Goal: Information Seeking & Learning: Learn about a topic

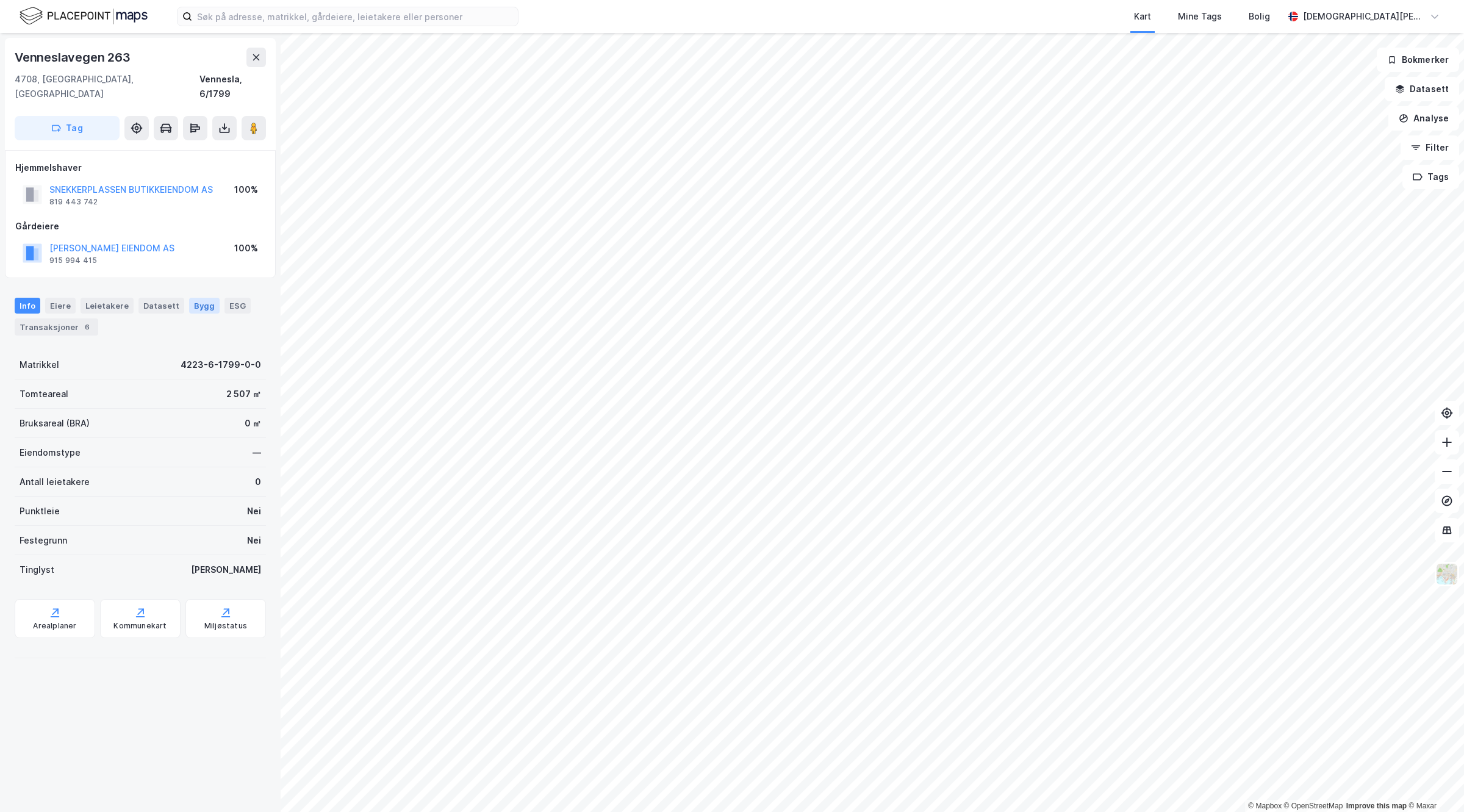
click at [195, 298] on div "Bygg" at bounding box center [205, 305] width 31 height 16
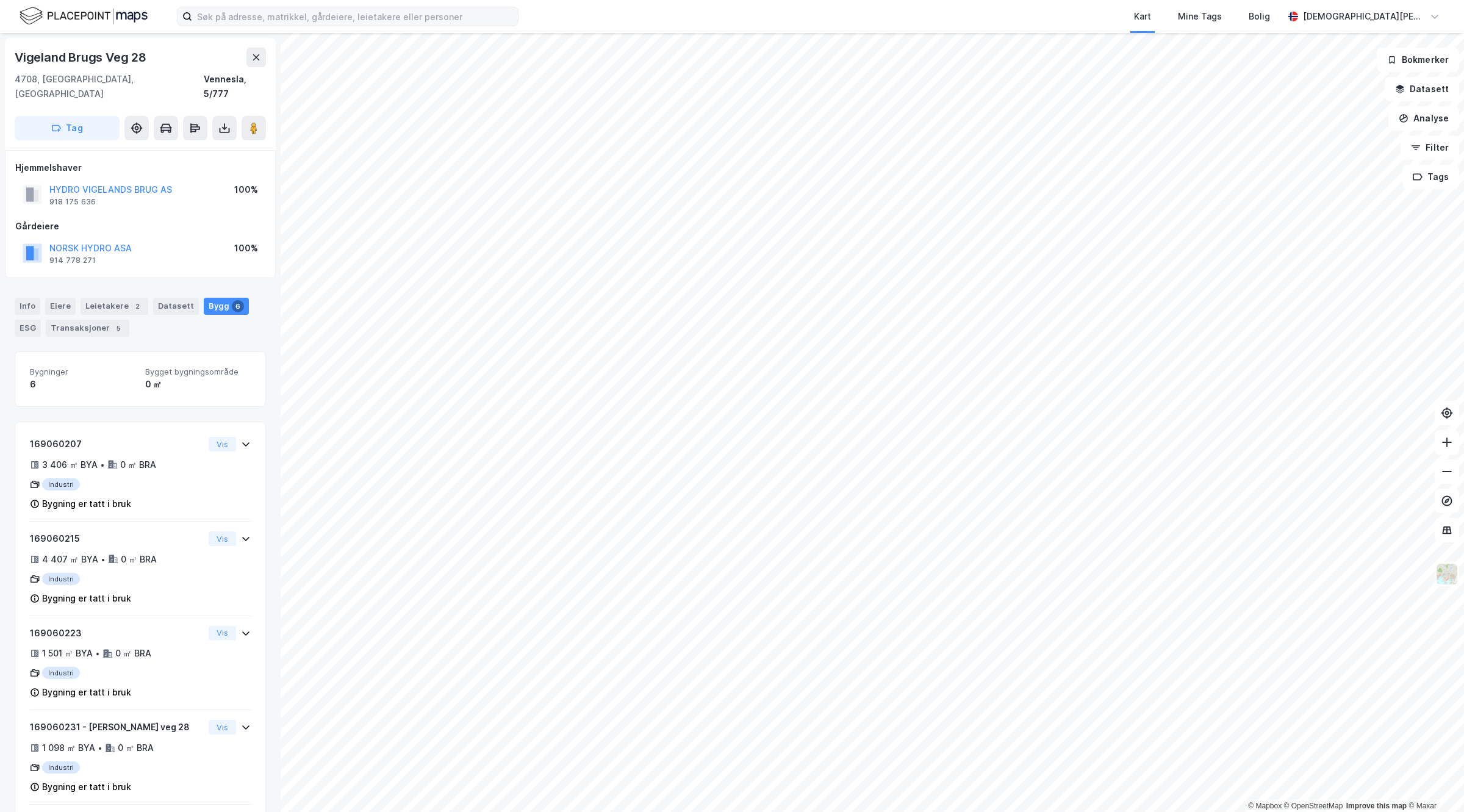
scroll to position [37, 0]
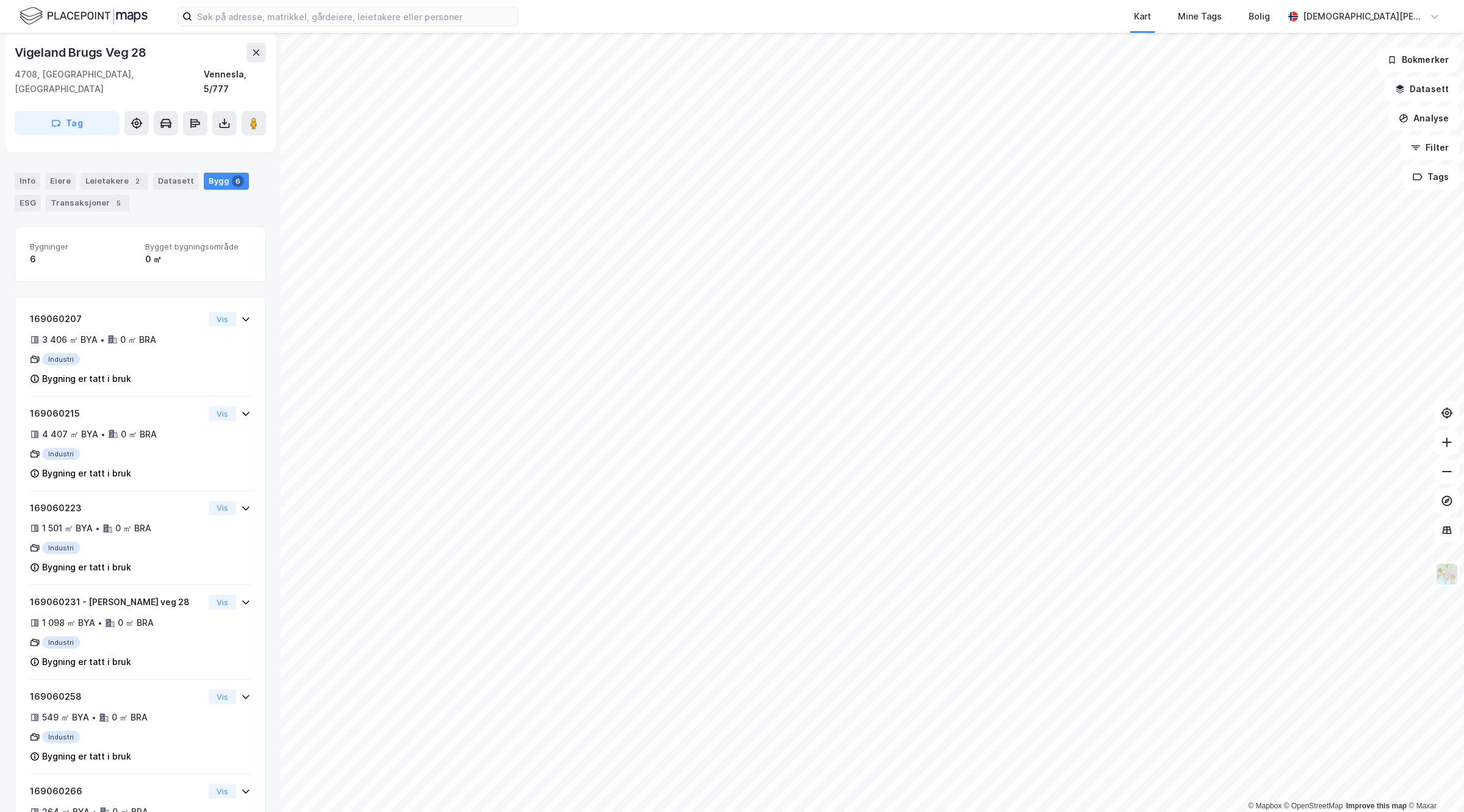
scroll to position [133, 0]
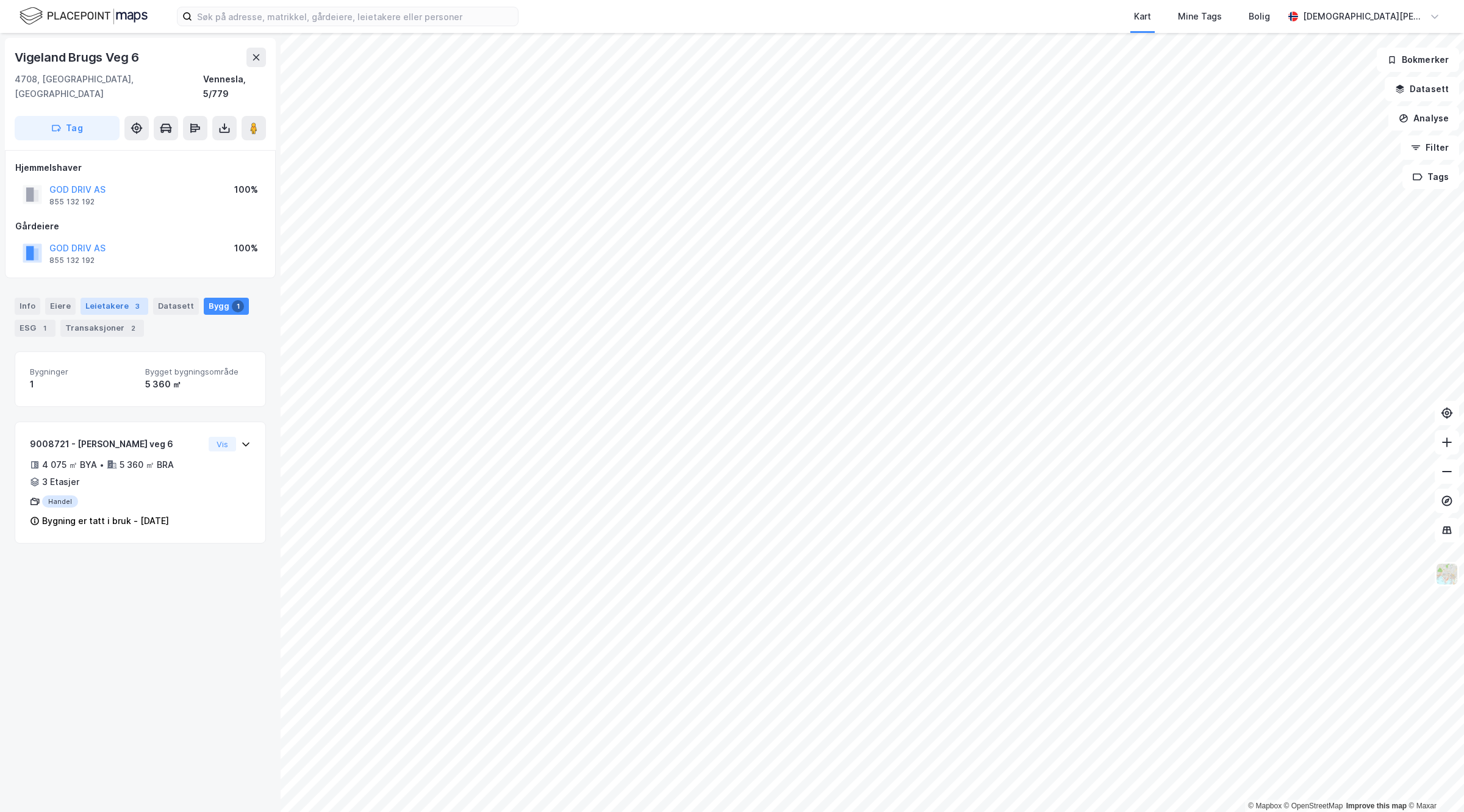
click at [95, 298] on div "Leietakere 3" at bounding box center [114, 306] width 68 height 17
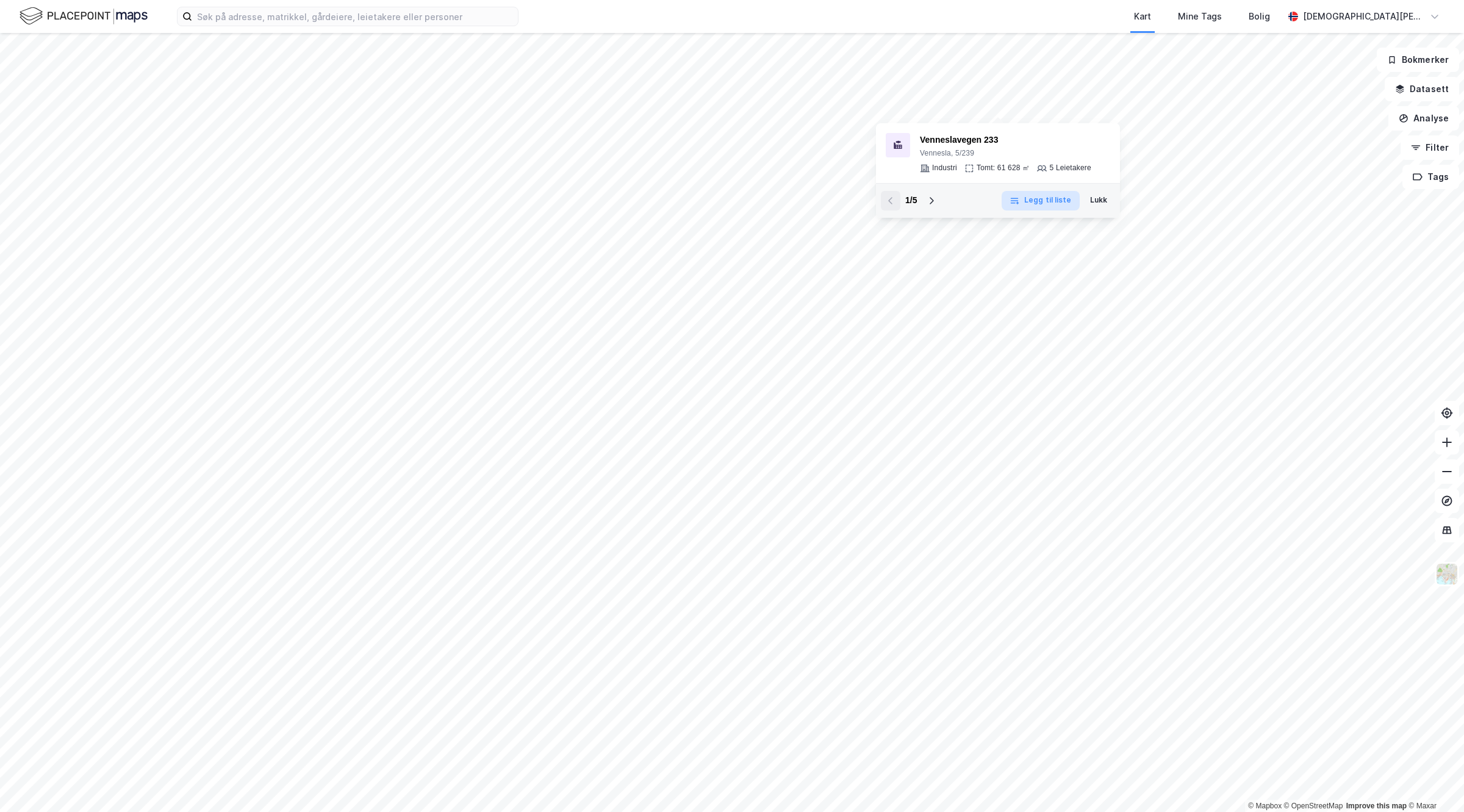
click at [1059, 192] on div "© Mapbox © OpenStreetMap Improve this map © Maxar Venneslavegen 233 Vennesla, 5…" at bounding box center [732, 423] width 1464 height 779
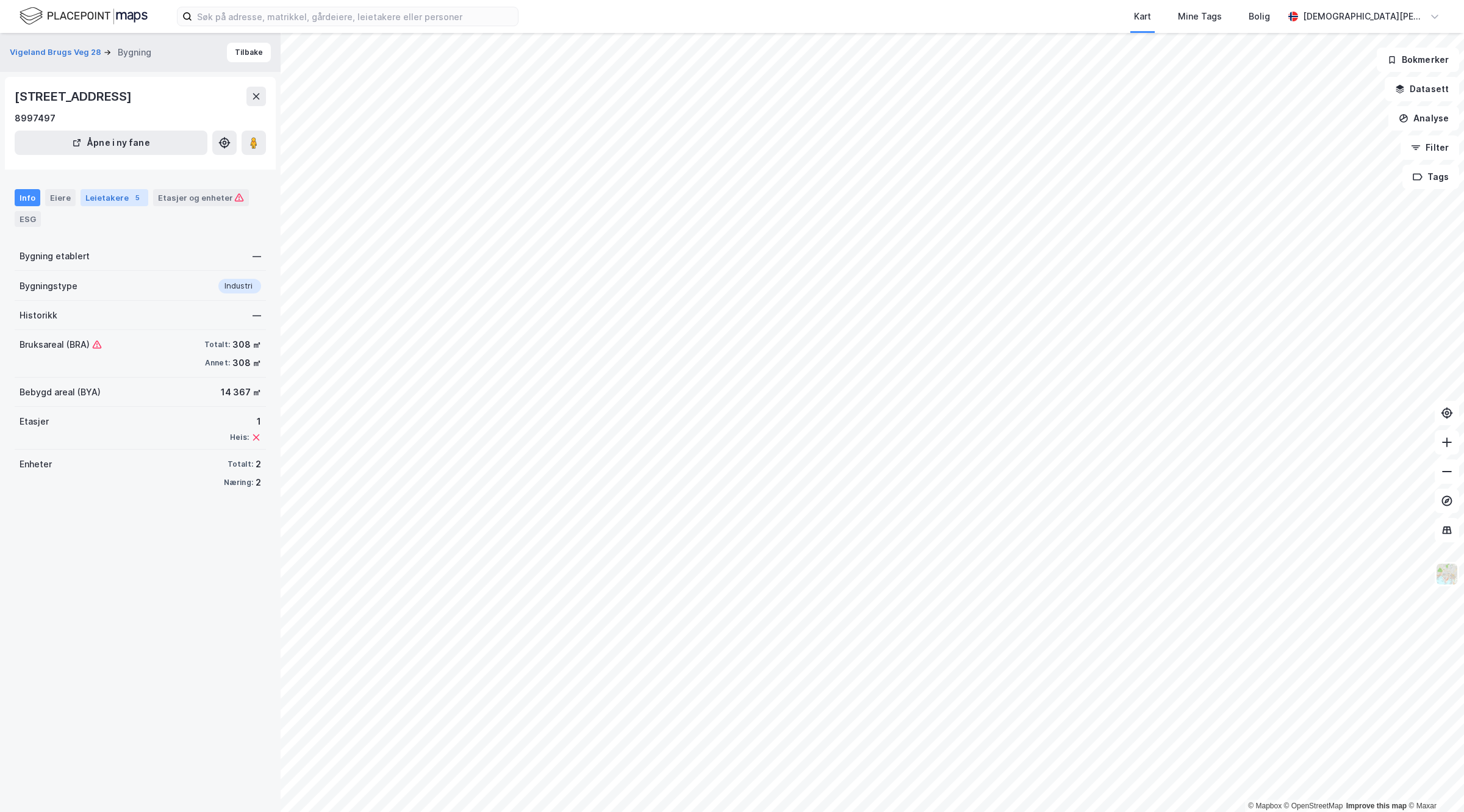
click at [108, 199] on div "Leietakere 5" at bounding box center [114, 198] width 68 height 17
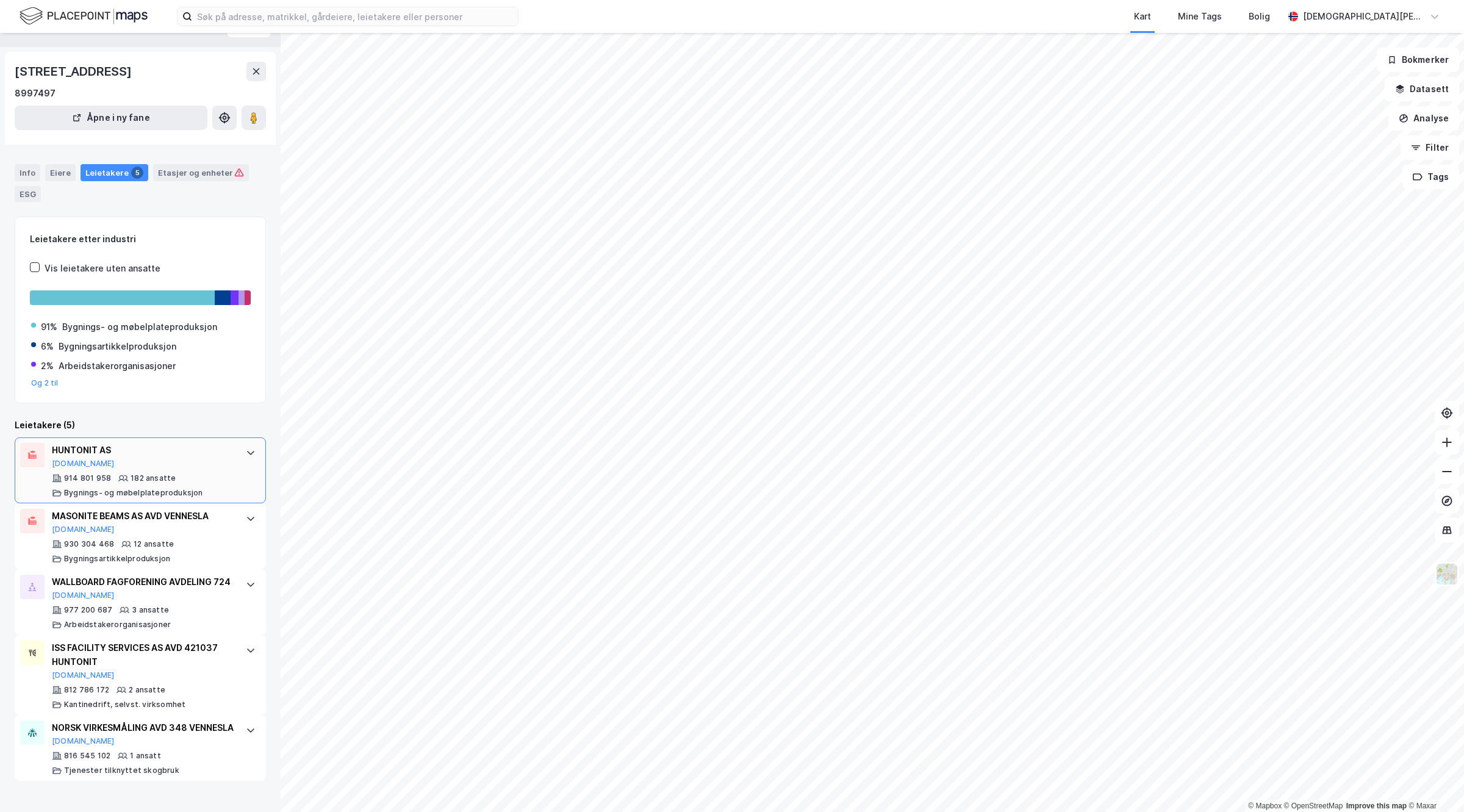
scroll to position [38, 0]
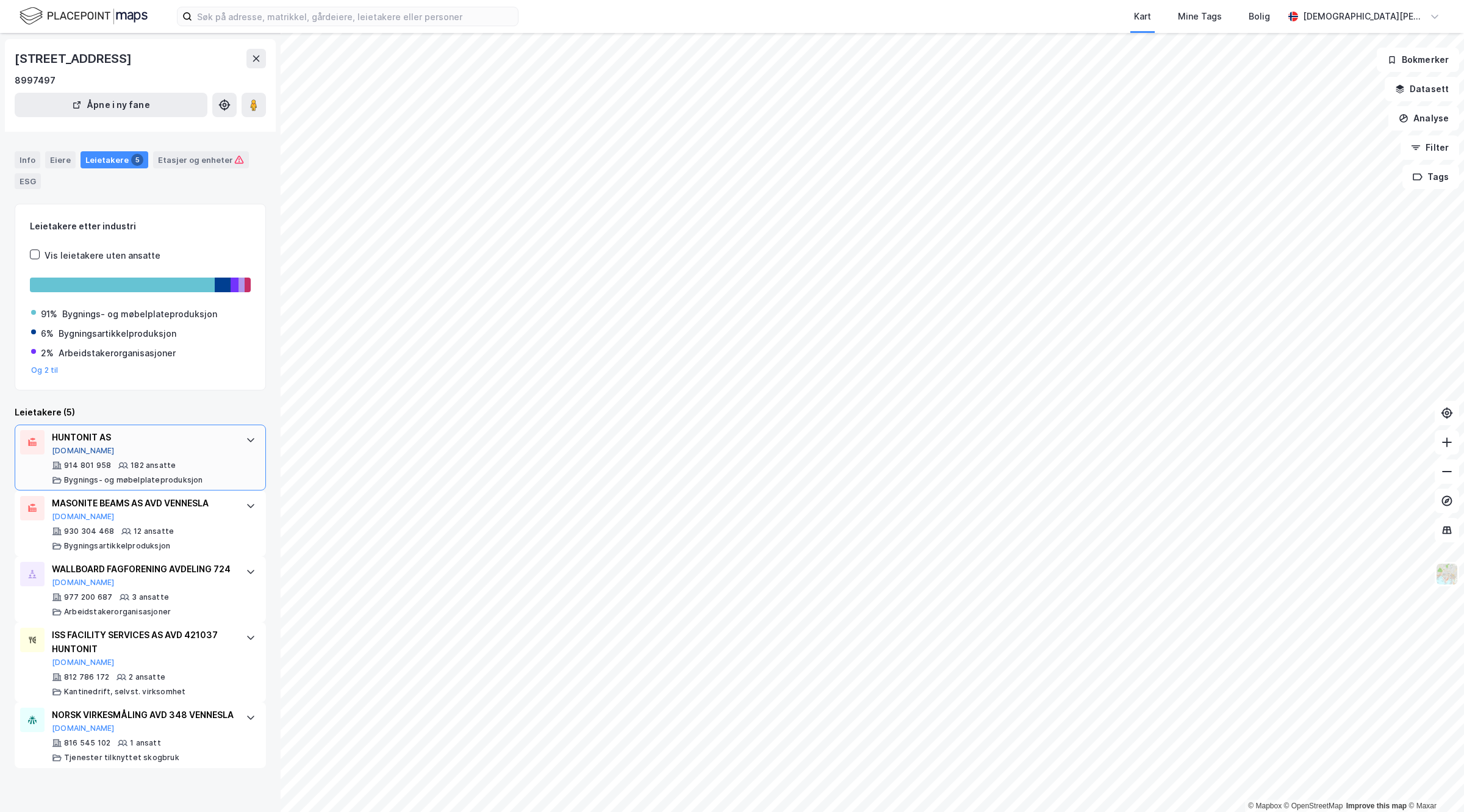
click at [73, 449] on button "Proff.no" at bounding box center [83, 451] width 63 height 10
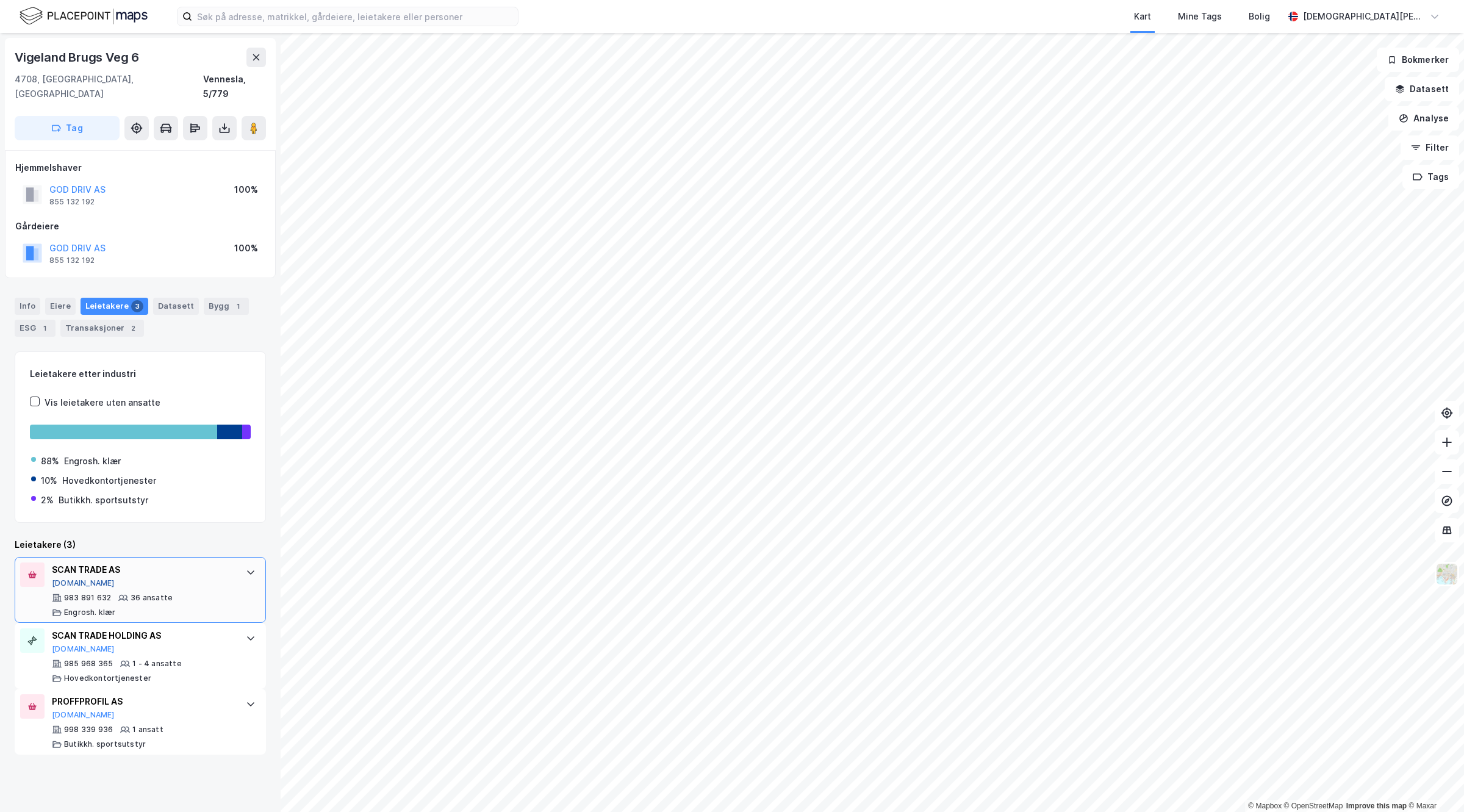
click at [62, 578] on button "Proff.no" at bounding box center [83, 583] width 63 height 10
click at [227, 283] on div "Info Eiere Leietakere 3 Datasett Bygg 1 ESG 1 Transaksjoner 2" at bounding box center [140, 312] width 280 height 59
click at [232, 300] on div "1" at bounding box center [238, 306] width 12 height 12
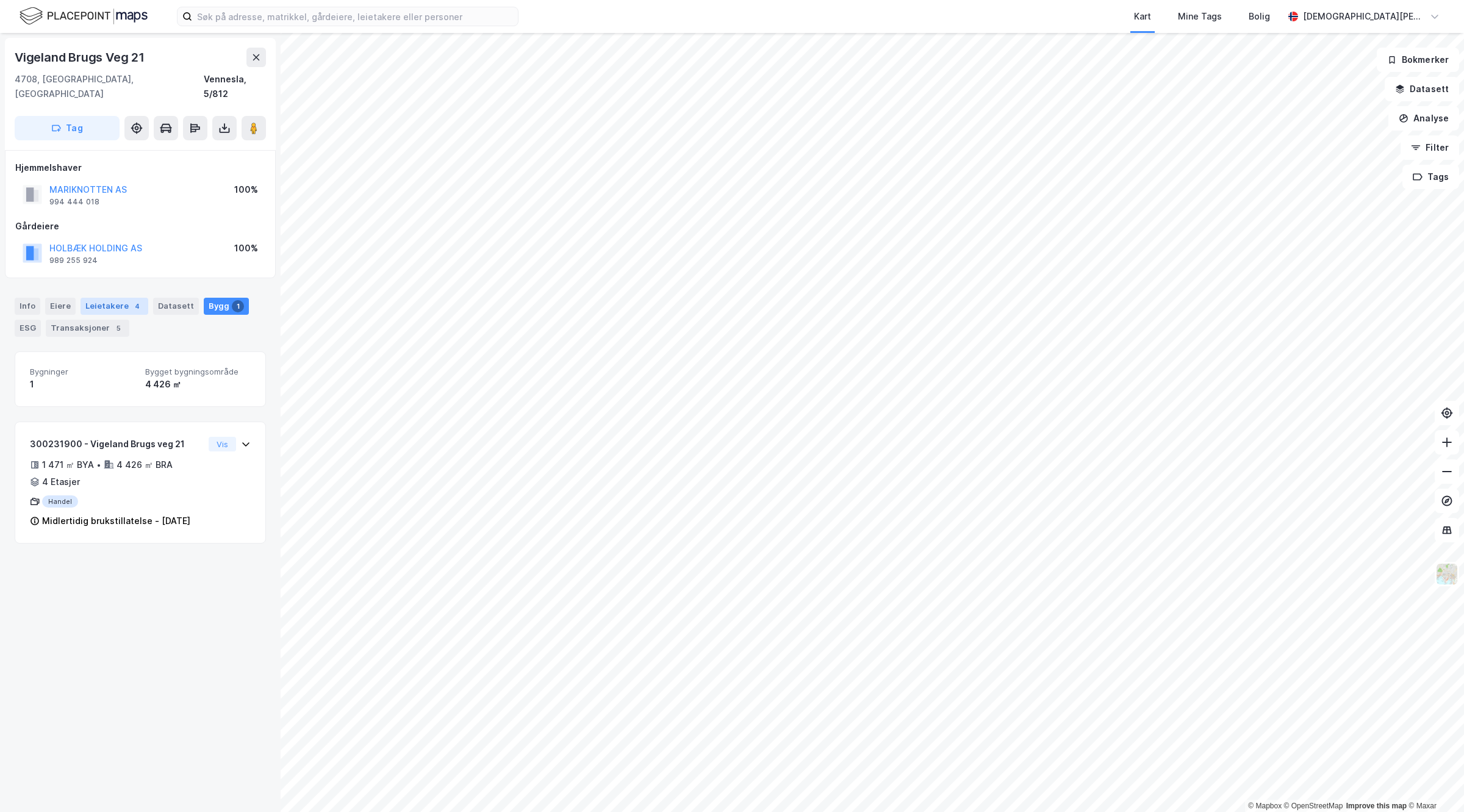
click at [99, 298] on div "Leietakere 4" at bounding box center [114, 306] width 68 height 17
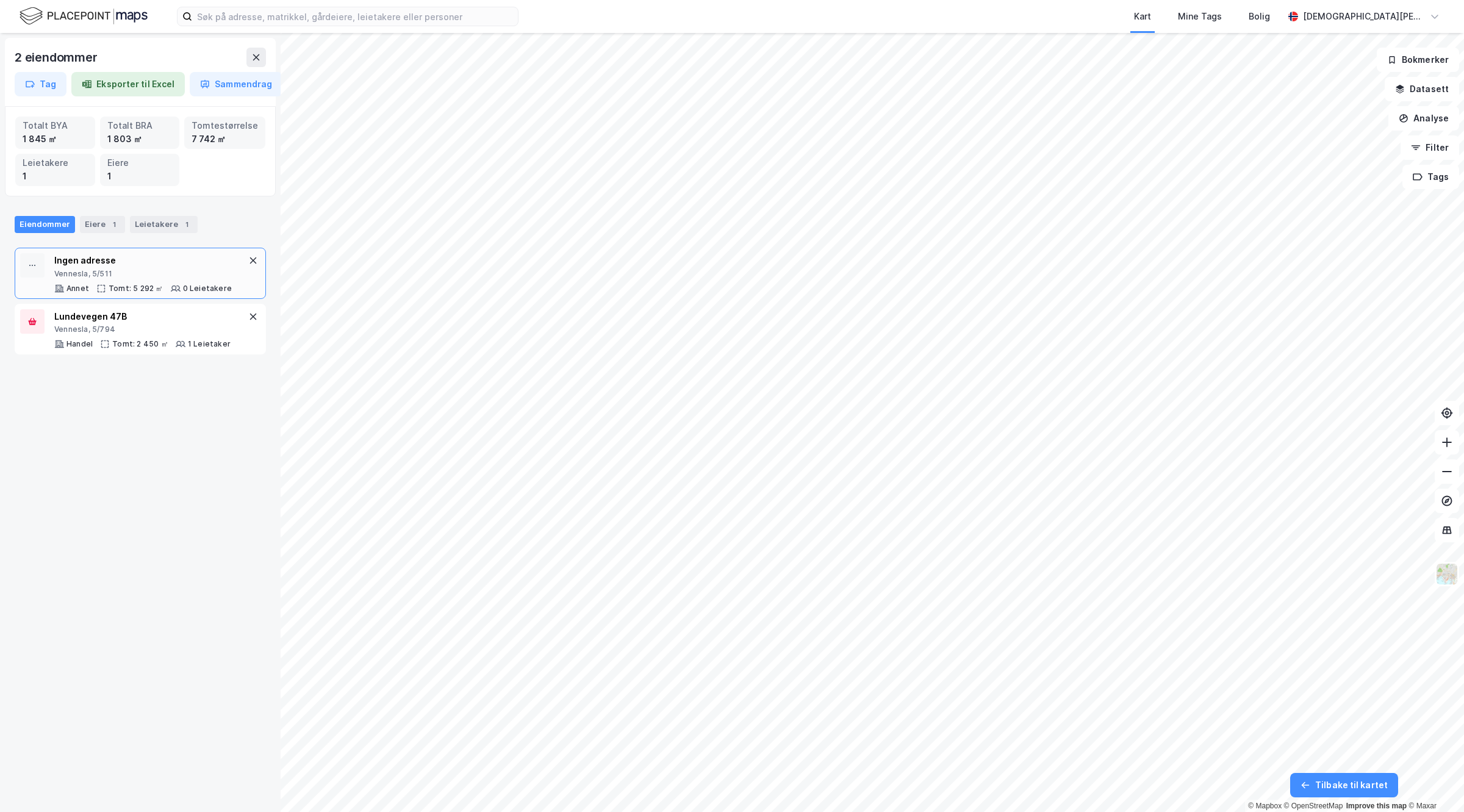
click at [177, 261] on div "Ingen adresse" at bounding box center [143, 260] width 178 height 15
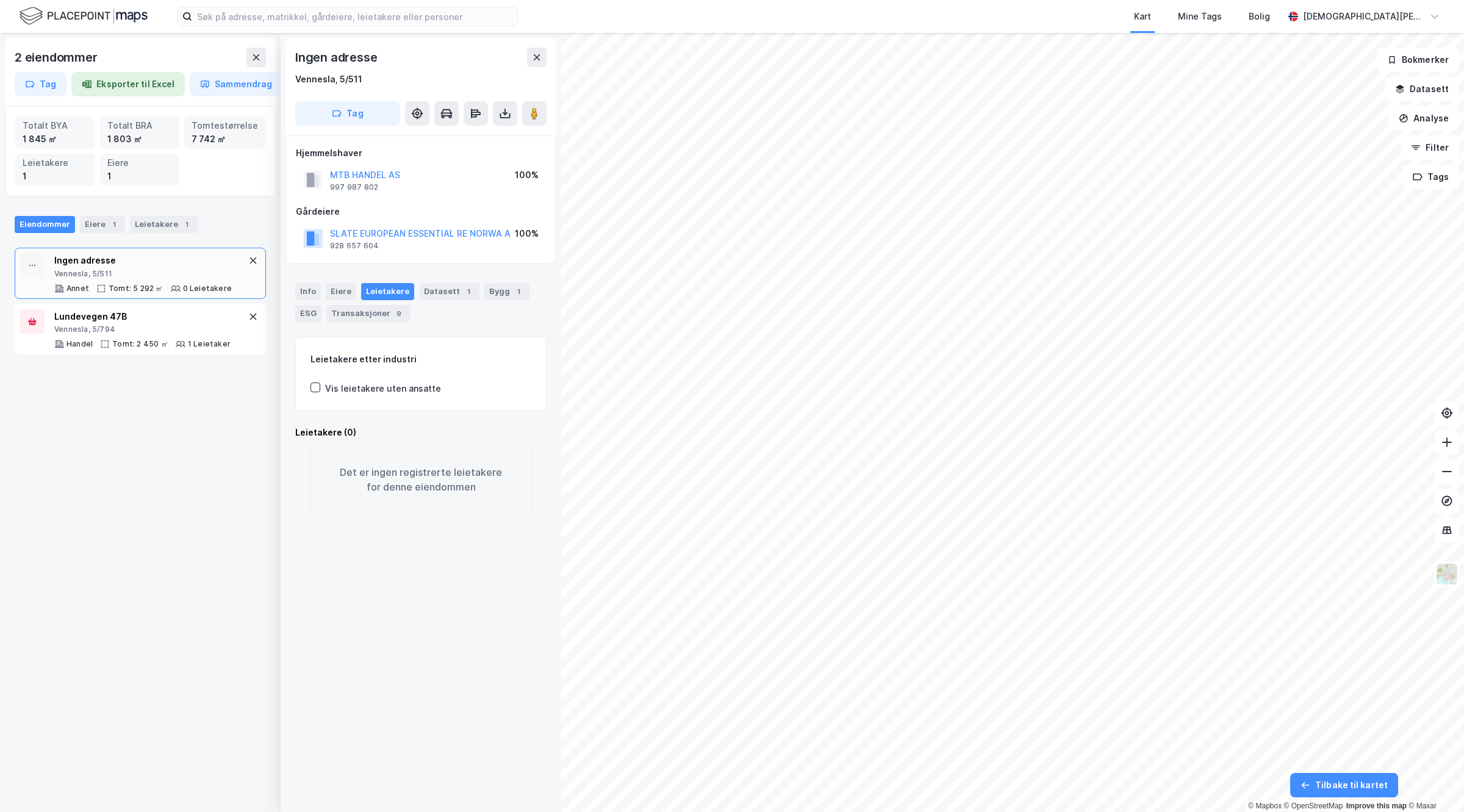
click at [549, 726] on div "2 eiendommer Tag Eksporter til Excel Sammendrag Totalt BYA 1 845 ㎡ Totalt BRA 1…" at bounding box center [732, 423] width 1464 height 779
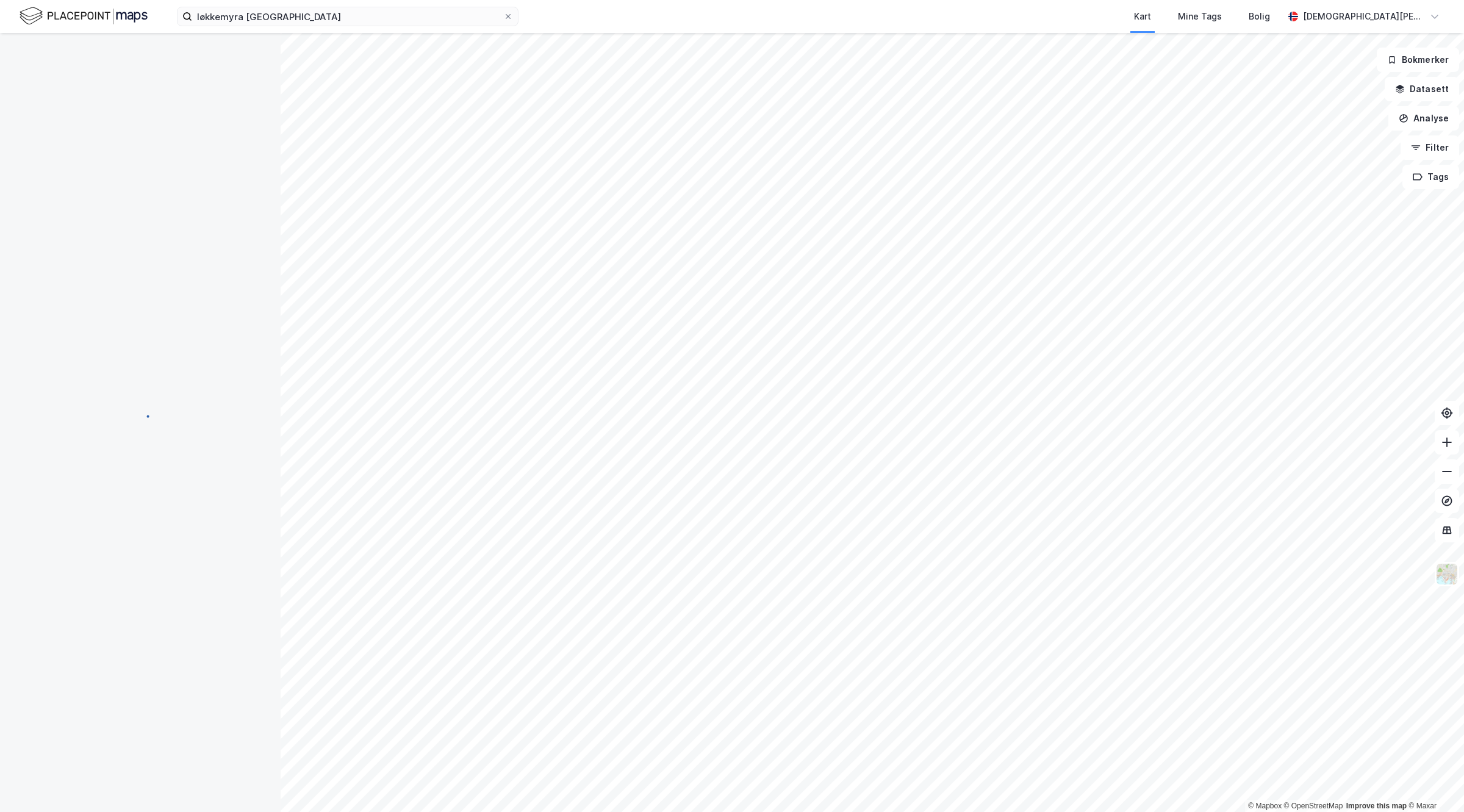
scroll to position [25, 0]
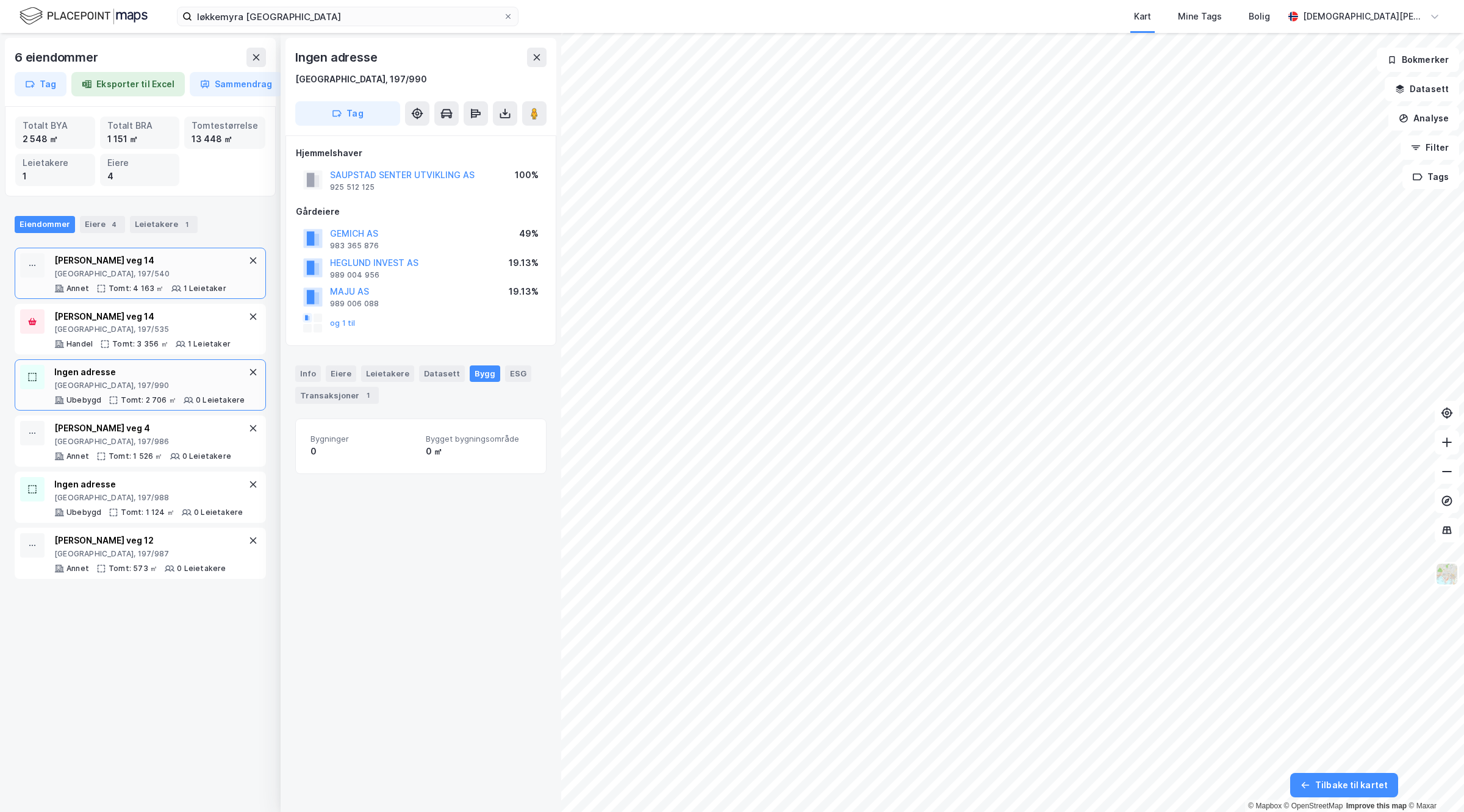
click at [116, 279] on div "Reier Søbstads veg 14 [GEOGRAPHIC_DATA], 197/540 Annet Tomt: 4 163 ㎡ 1 Leietaker" at bounding box center [140, 273] width 172 height 40
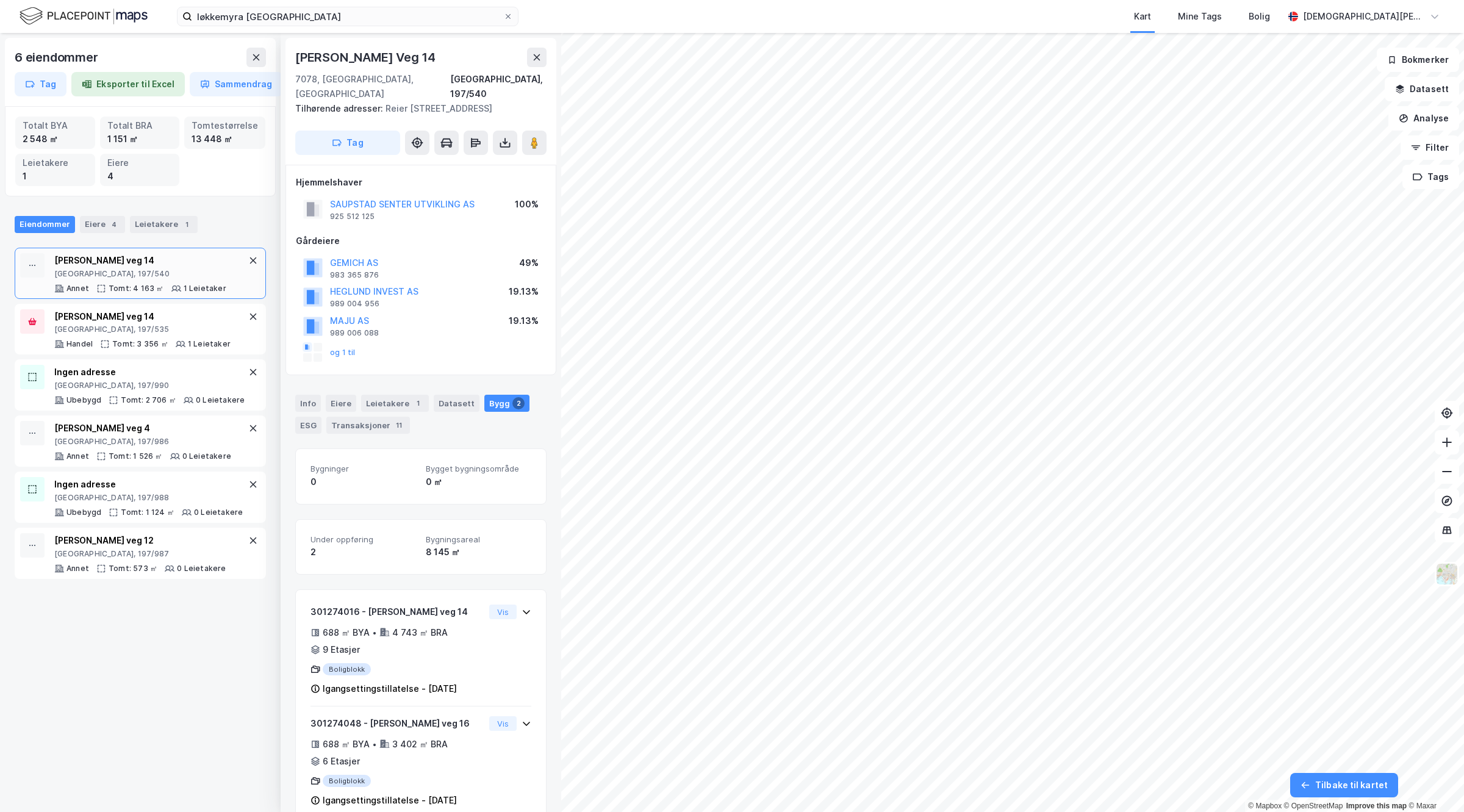
scroll to position [25, 0]
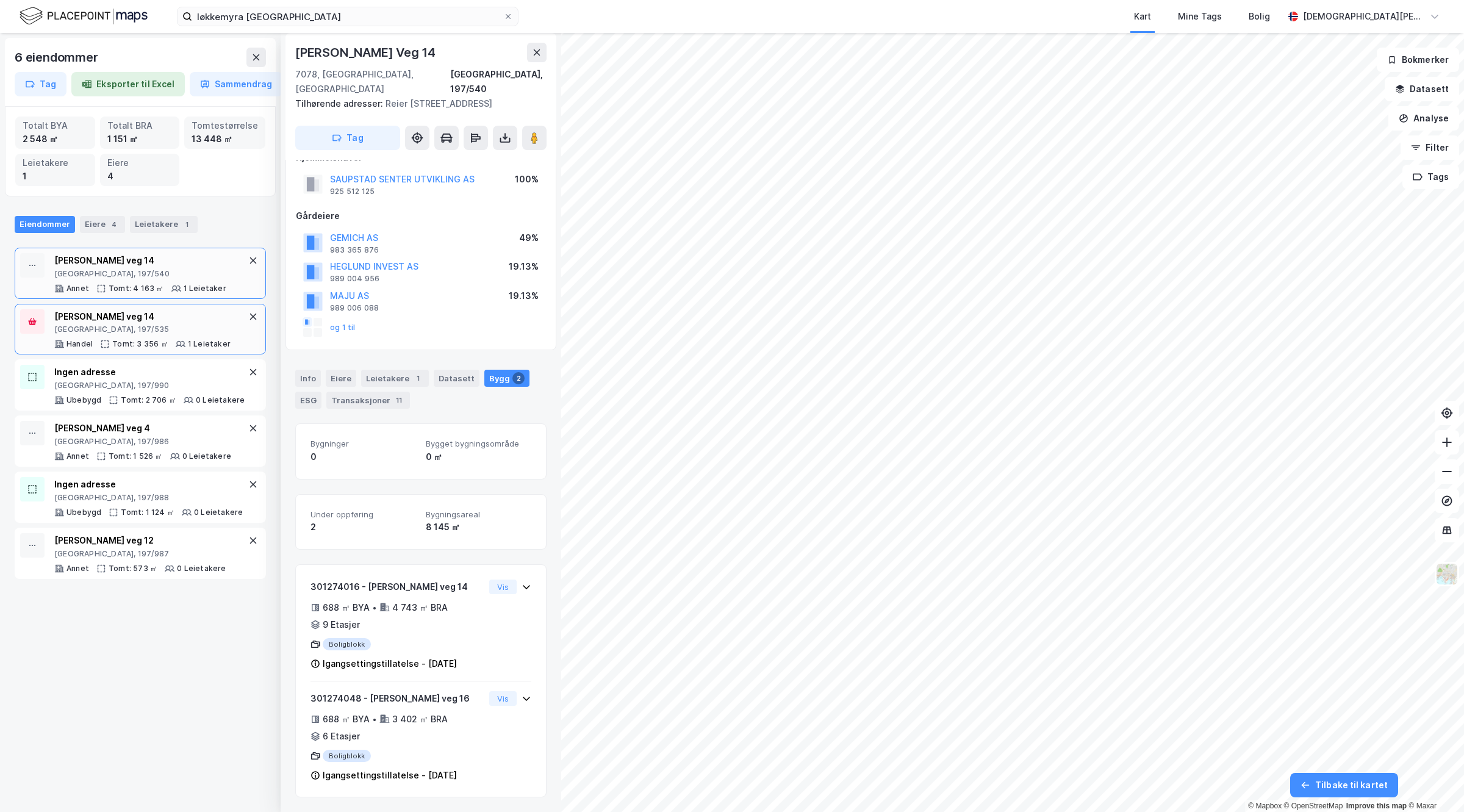
click at [122, 310] on div "[PERSON_NAME] veg 14" at bounding box center [142, 316] width 177 height 15
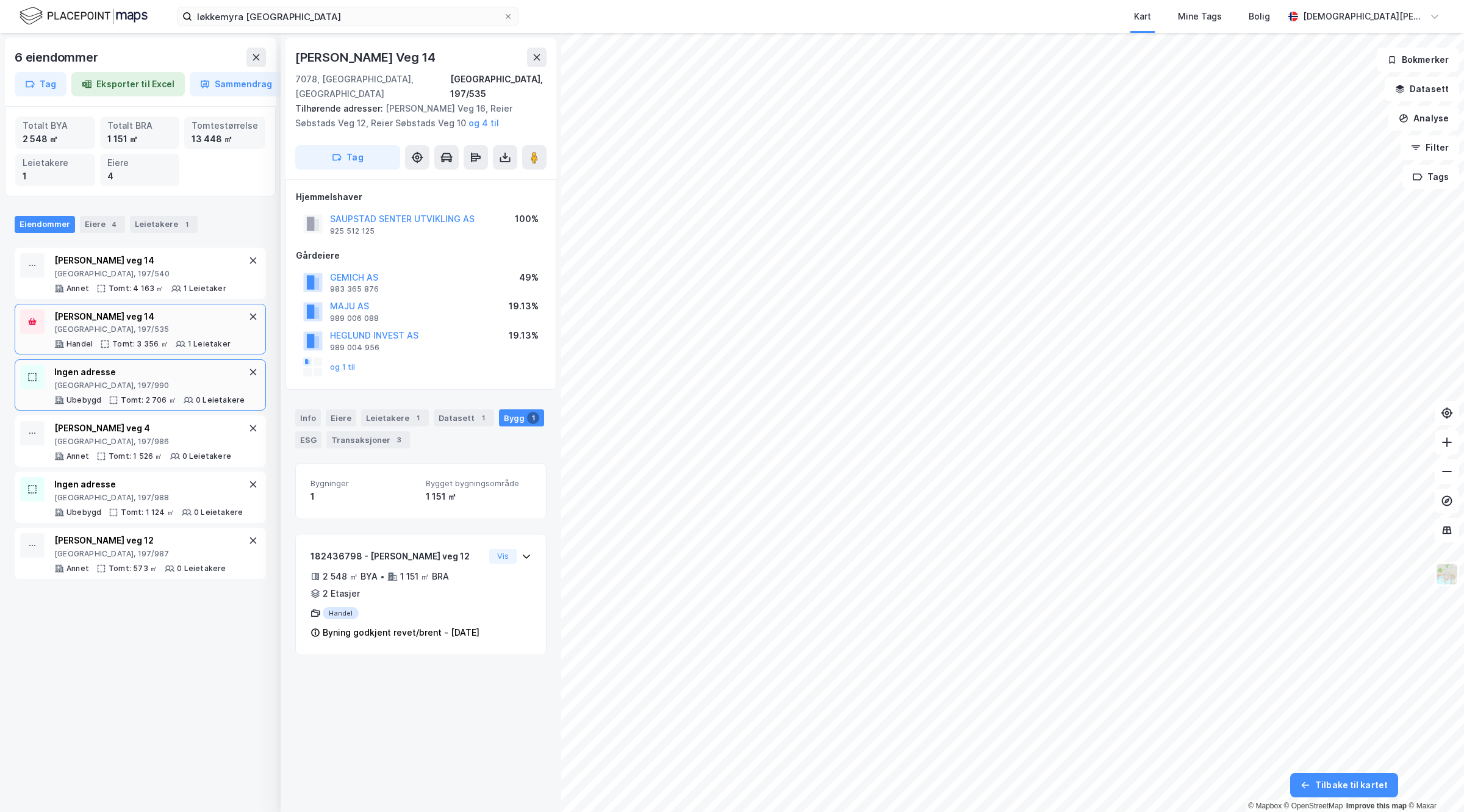
click at [134, 386] on div "[GEOGRAPHIC_DATA], 197/990" at bounding box center [149, 385] width 191 height 10
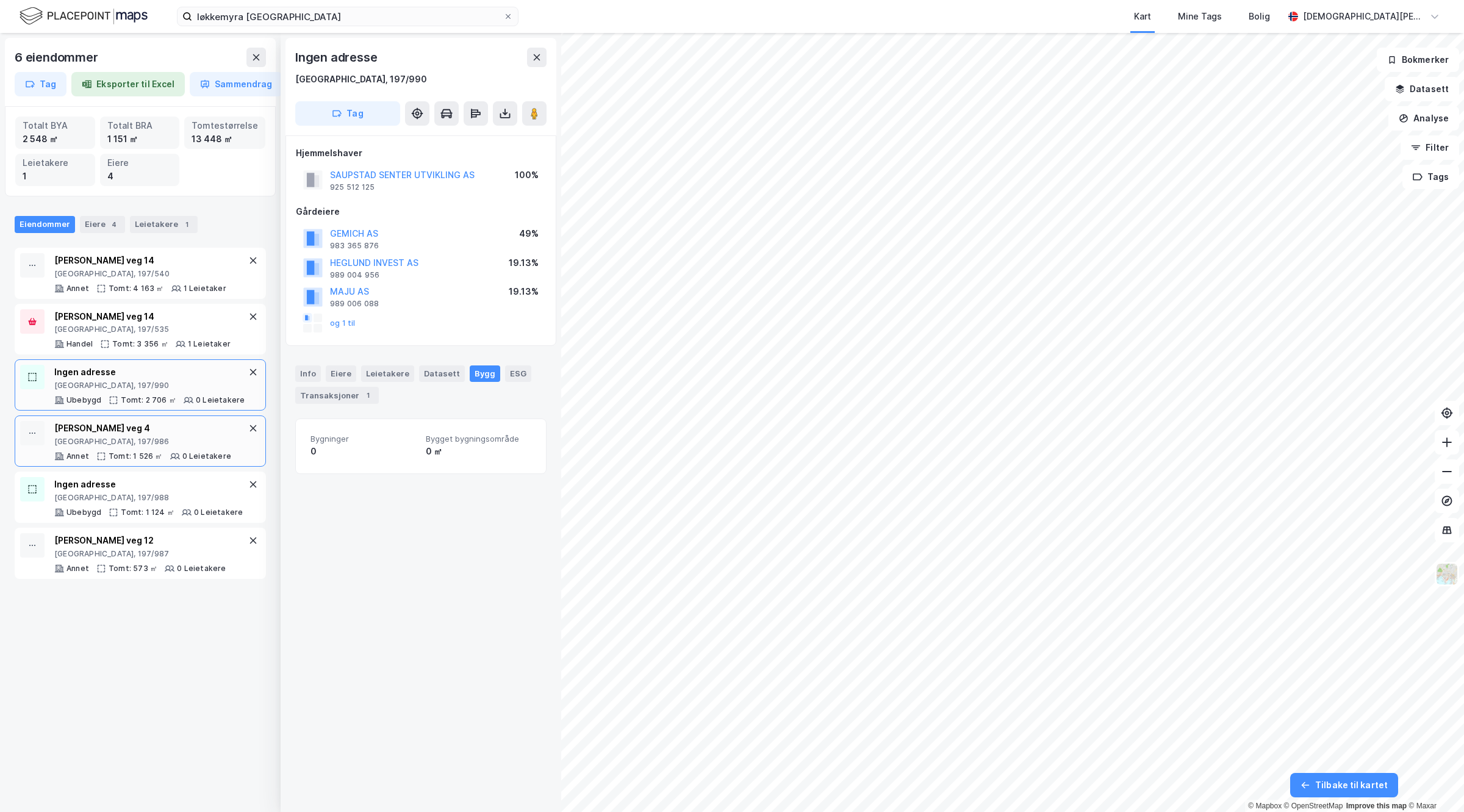
click at [133, 435] on div "Reier Søbstads veg 4 [GEOGRAPHIC_DATA], 197/986 Annet Tomt: 1 526 ㎡ 0 Leietakere" at bounding box center [140, 441] width 251 height 51
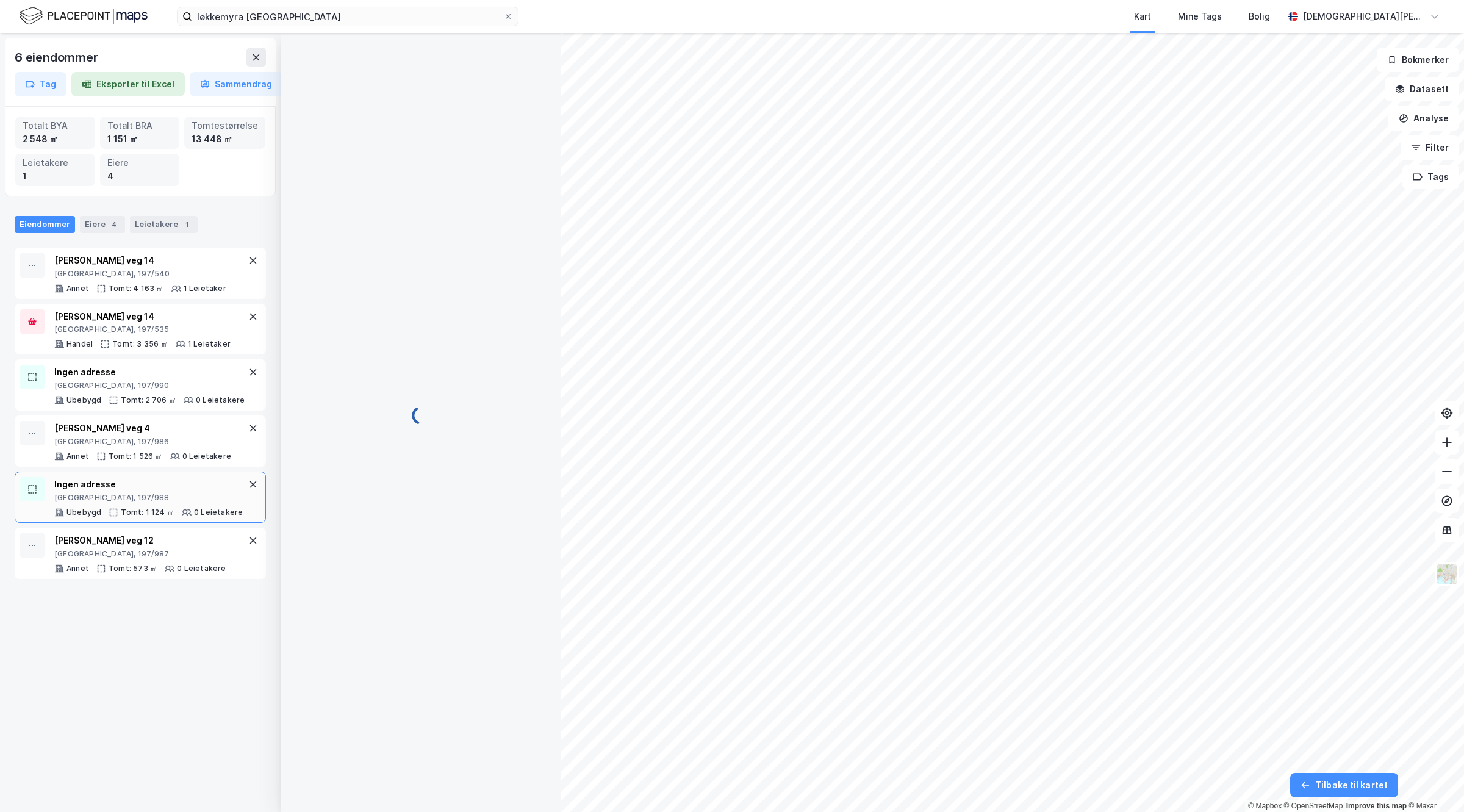
scroll to position [23, 0]
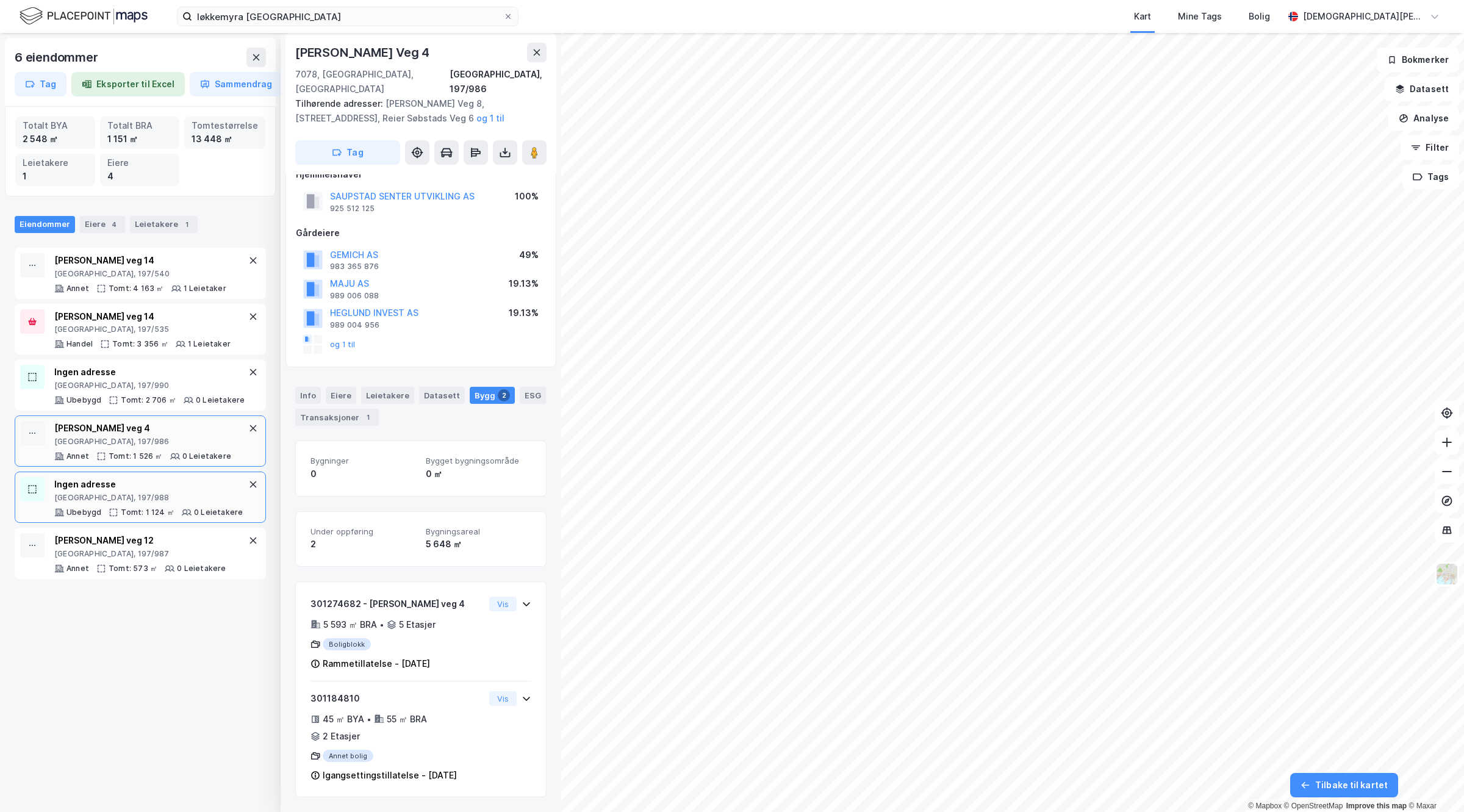
click at [126, 491] on div "Ingen adresse" at bounding box center [149, 484] width 189 height 15
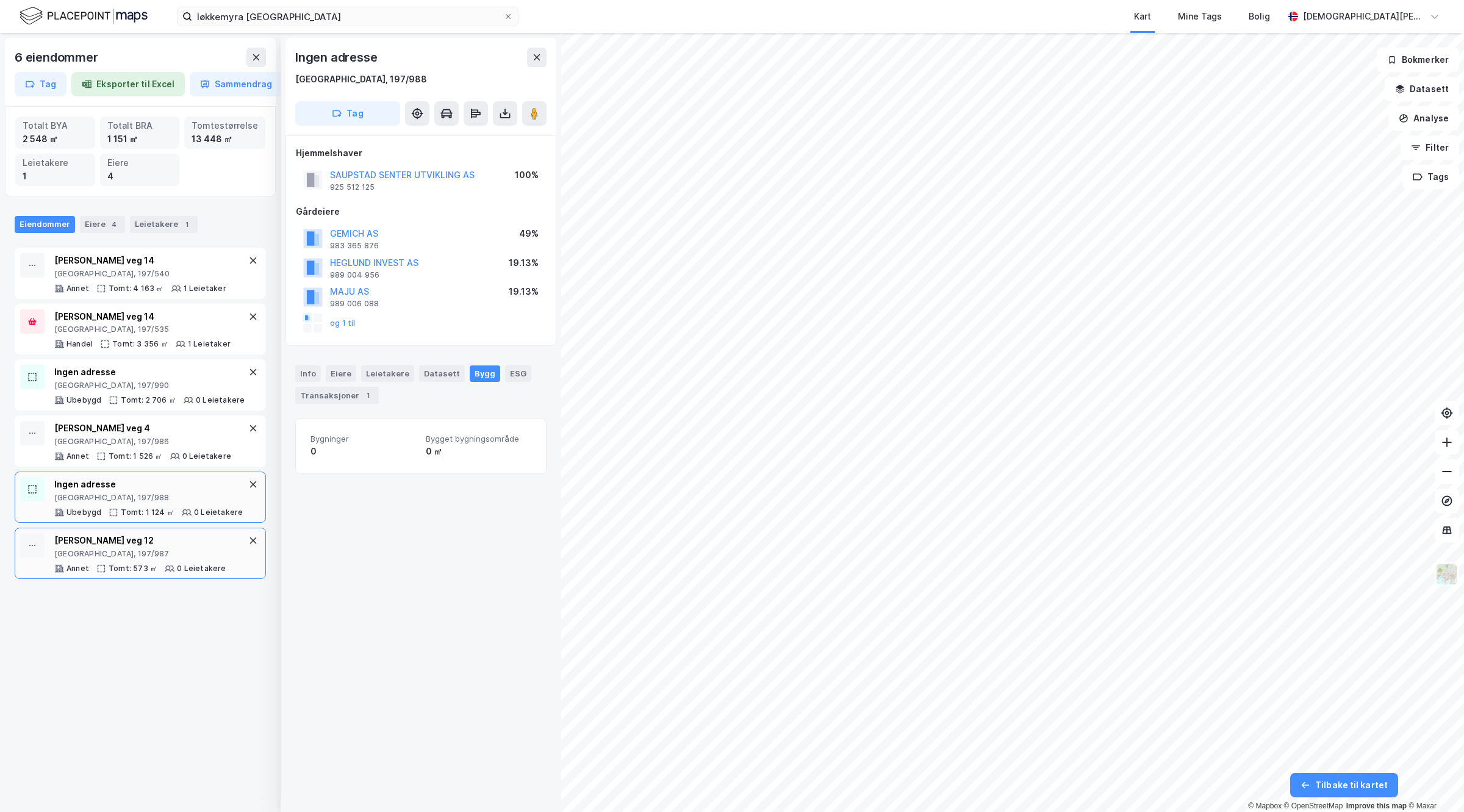
click at [136, 547] on div "[PERSON_NAME] veg 12" at bounding box center [140, 540] width 172 height 15
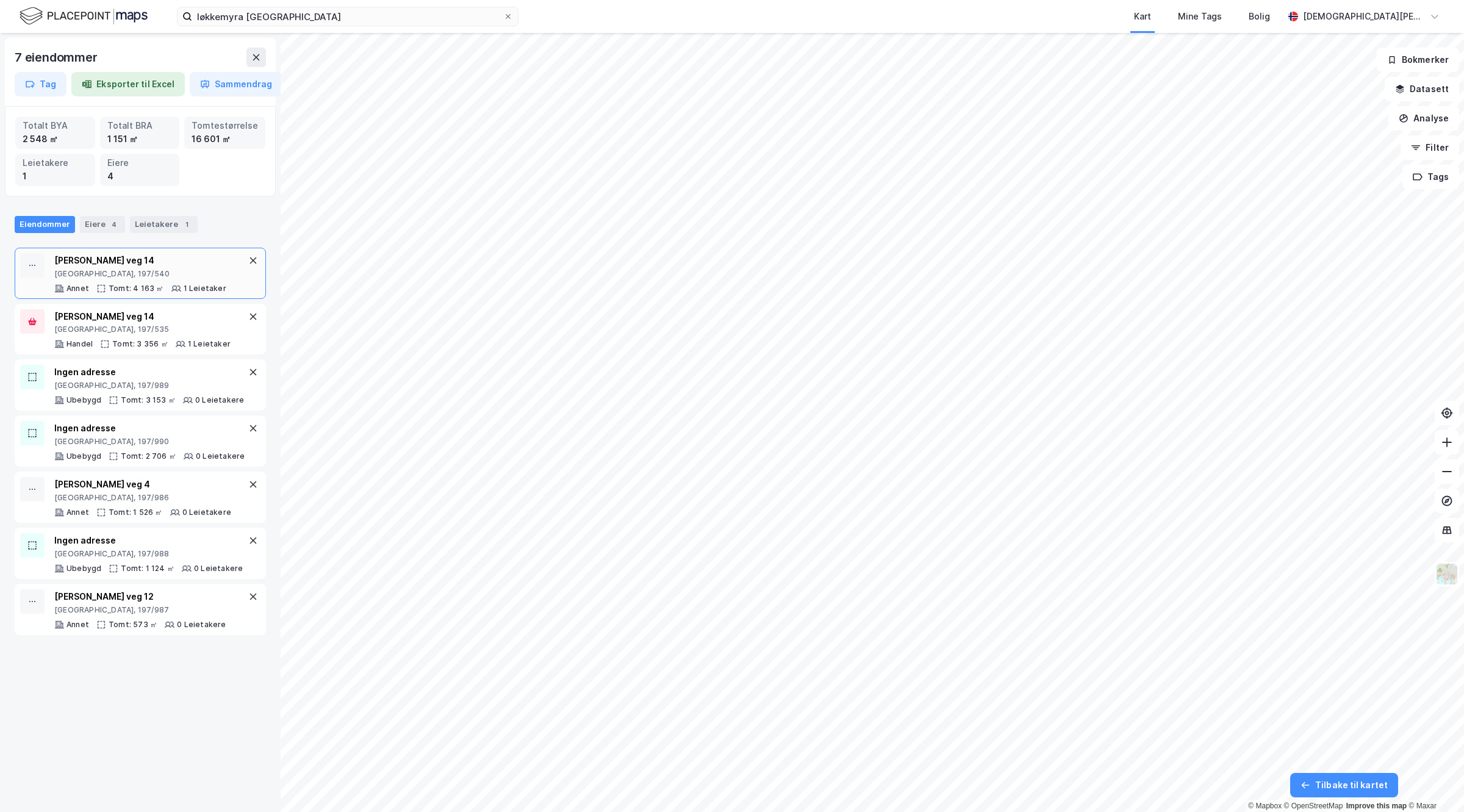
click at [145, 282] on div "Reier Søbstads veg 14 [GEOGRAPHIC_DATA], 197/540 Annet Tomt: 4 163 ㎡ 1 Leietaker" at bounding box center [140, 273] width 172 height 40
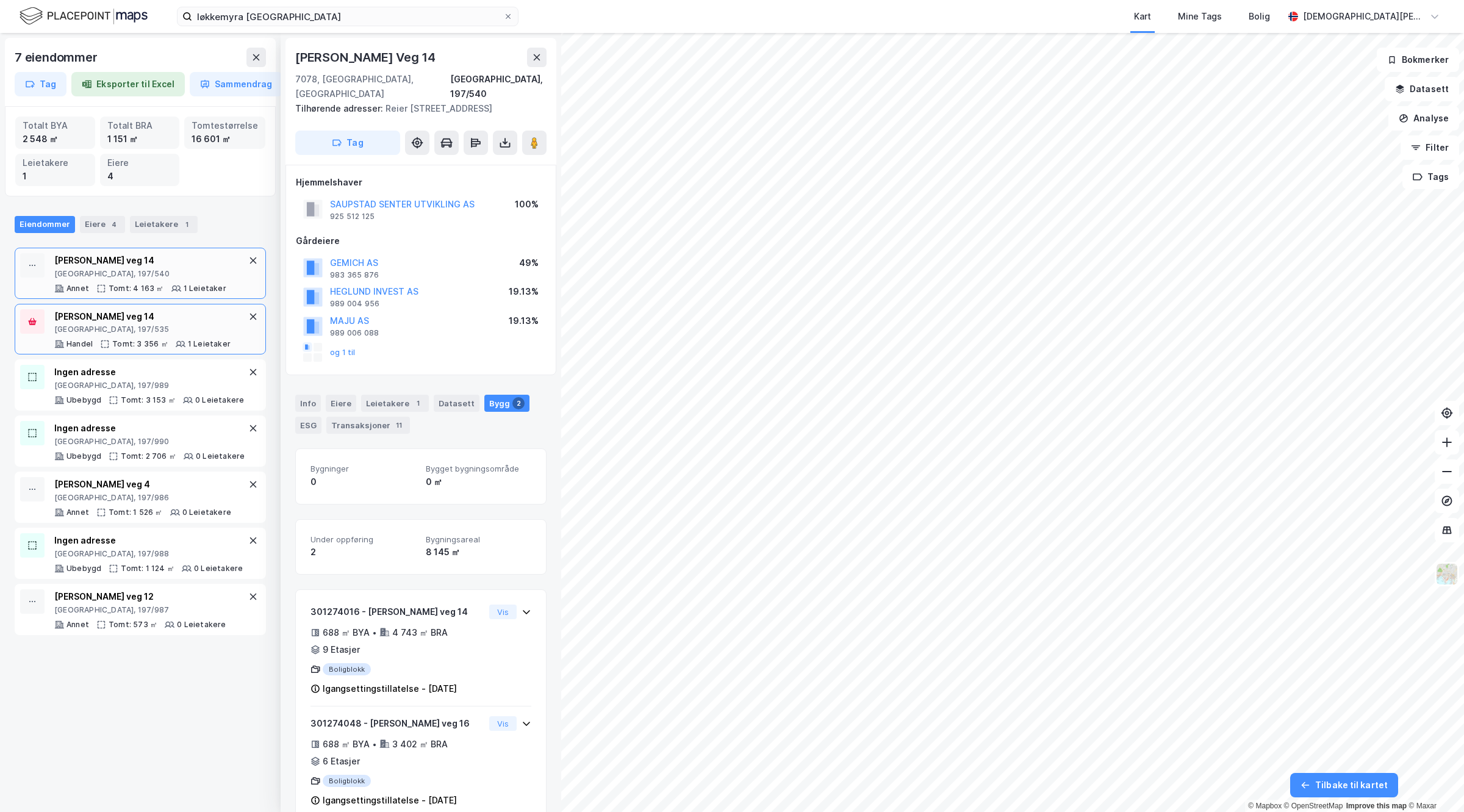
click at [153, 328] on div "[GEOGRAPHIC_DATA], 197/535" at bounding box center [142, 329] width 177 height 10
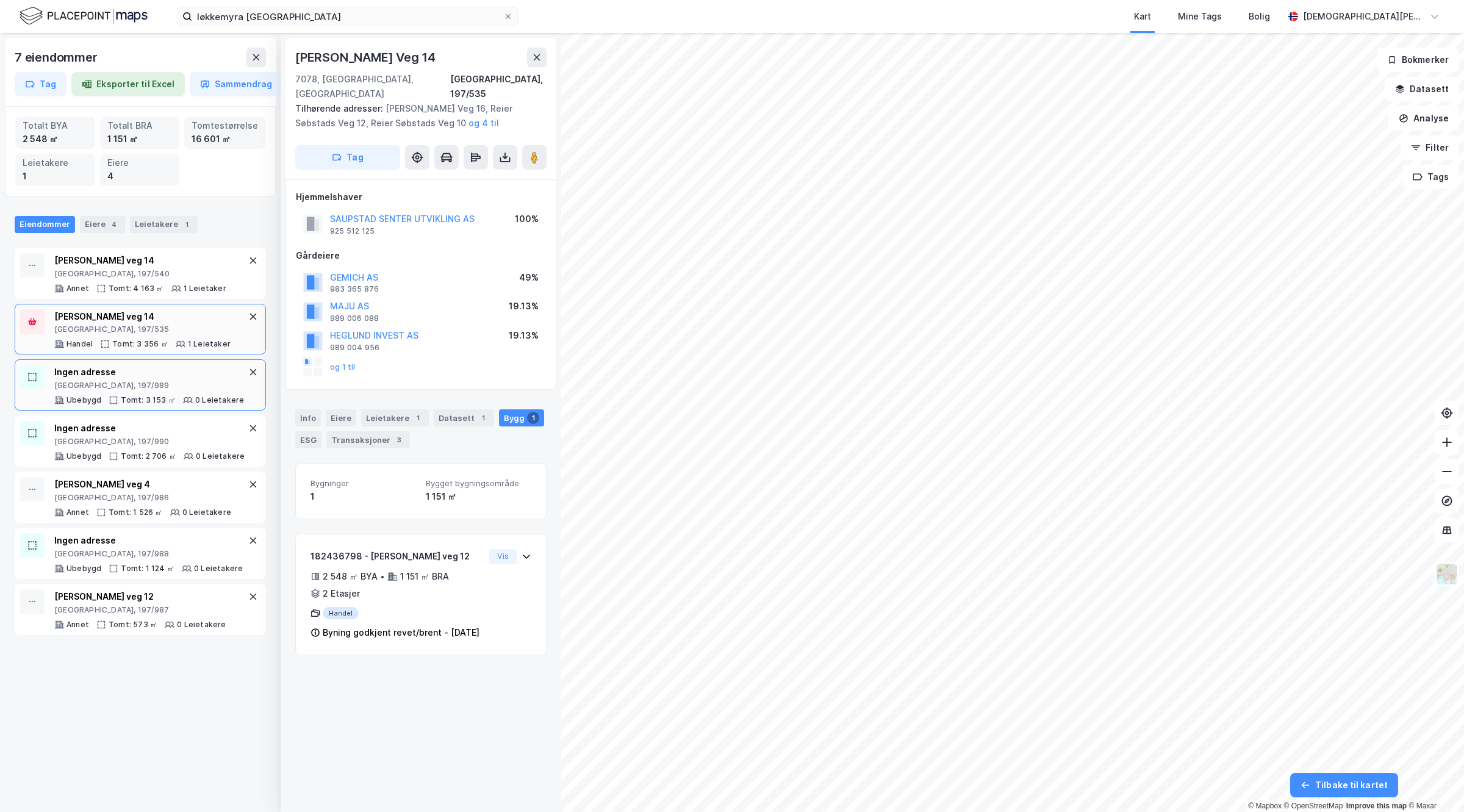
click at [151, 391] on div "[GEOGRAPHIC_DATA], 197/989" at bounding box center [149, 385] width 190 height 10
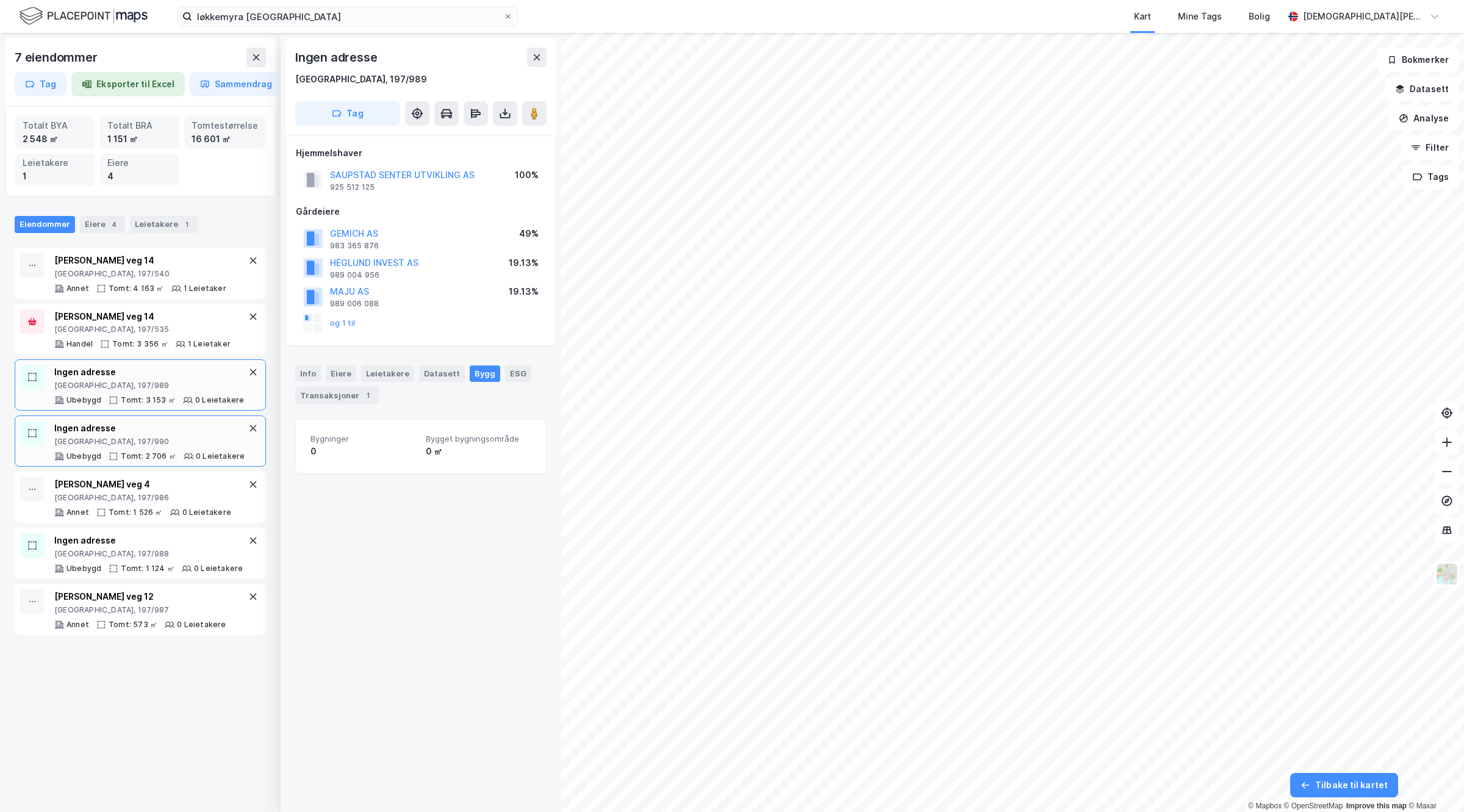
click at [150, 435] on div "Ingen adresse" at bounding box center [149, 428] width 191 height 15
click at [149, 472] on div at bounding box center [140, 469] width 251 height 5
click at [145, 491] on div "[PERSON_NAME] veg 4" at bounding box center [143, 484] width 177 height 15
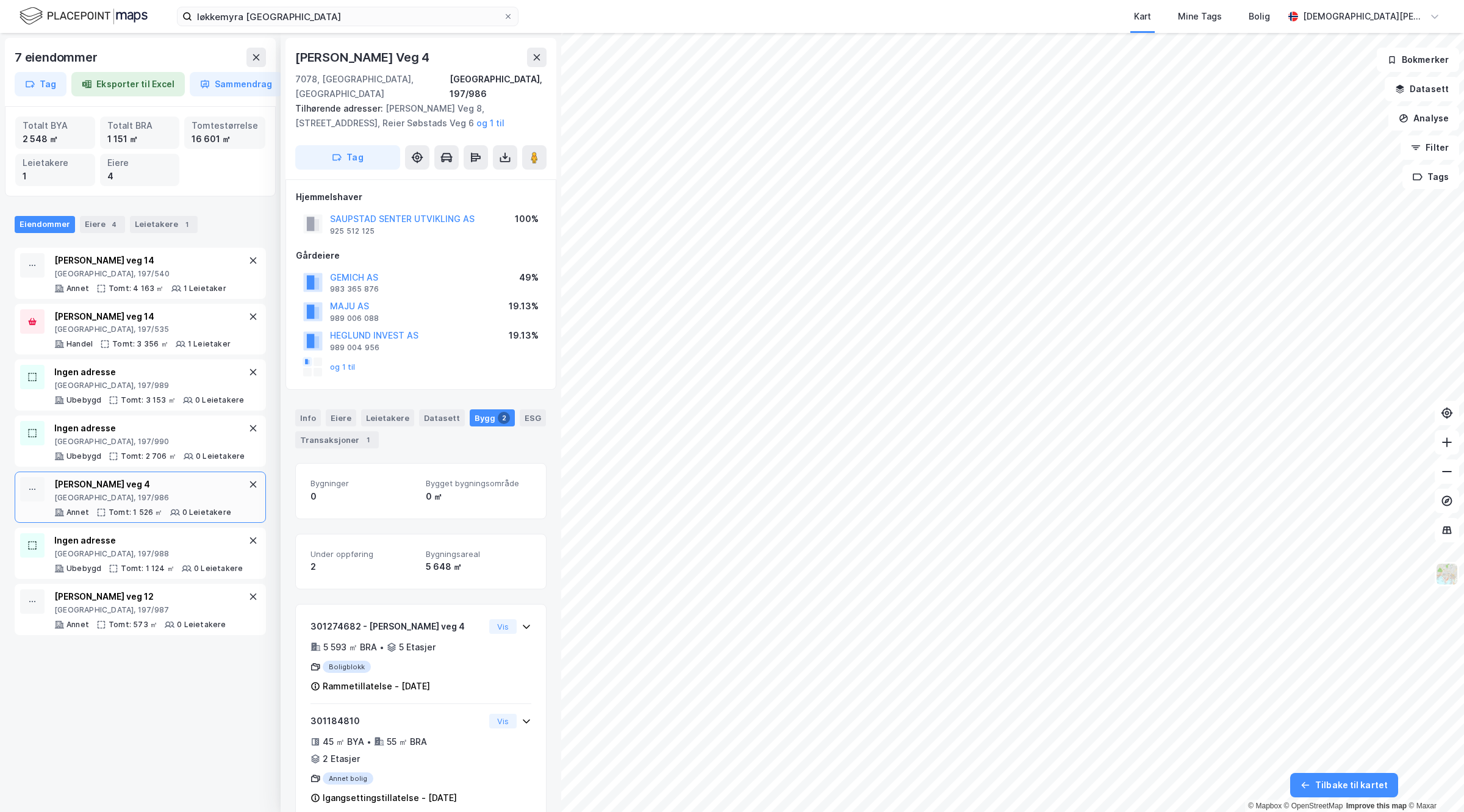
scroll to position [1, 0]
click at [141, 579] on div "Ingen adresse [GEOGRAPHIC_DATA], 197/988 Ubebygd Tomt: 1 124 ㎡ 0 Leietakere" at bounding box center [140, 553] width 251 height 51
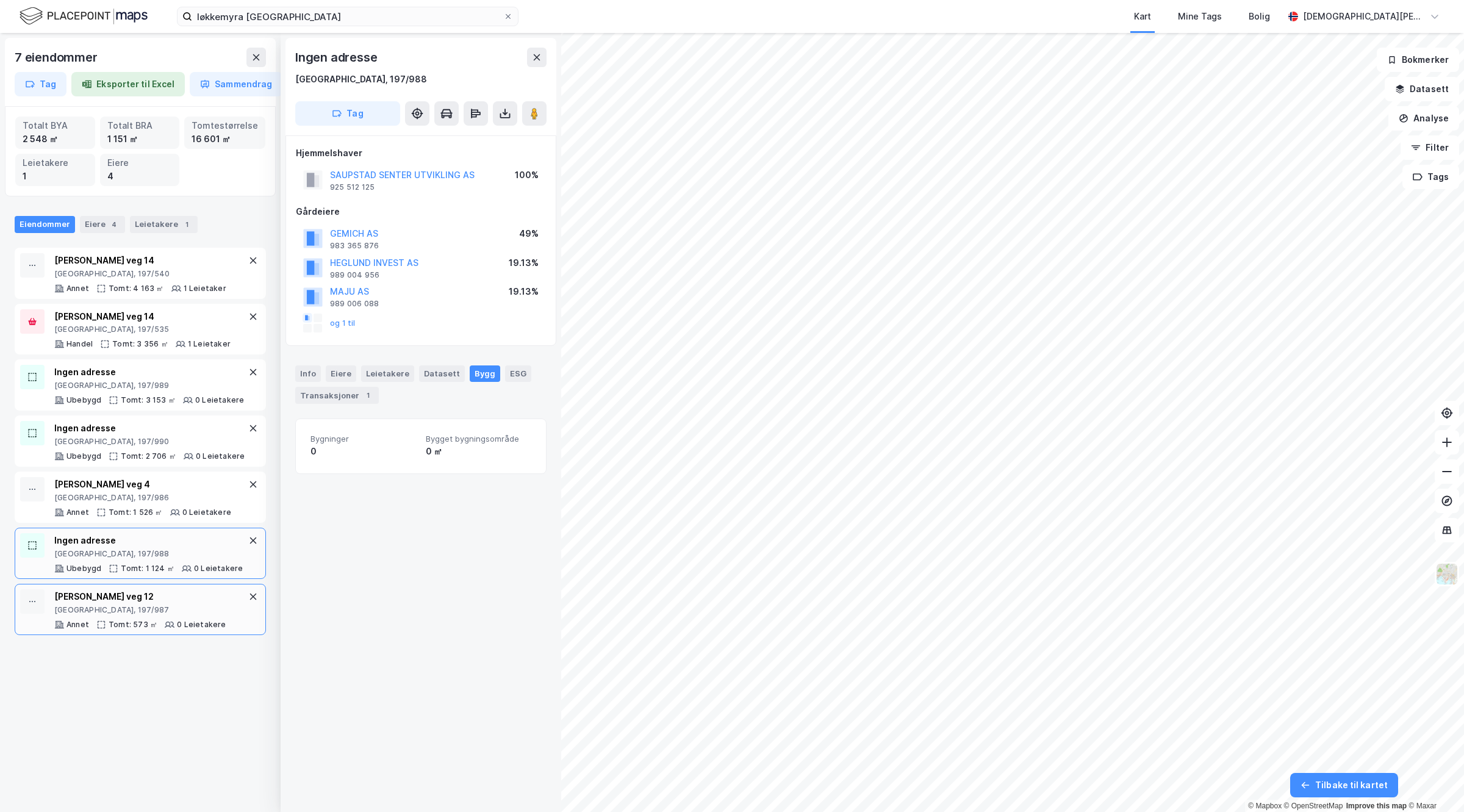
click at [144, 604] on div "[PERSON_NAME] veg 12" at bounding box center [140, 597] width 172 height 15
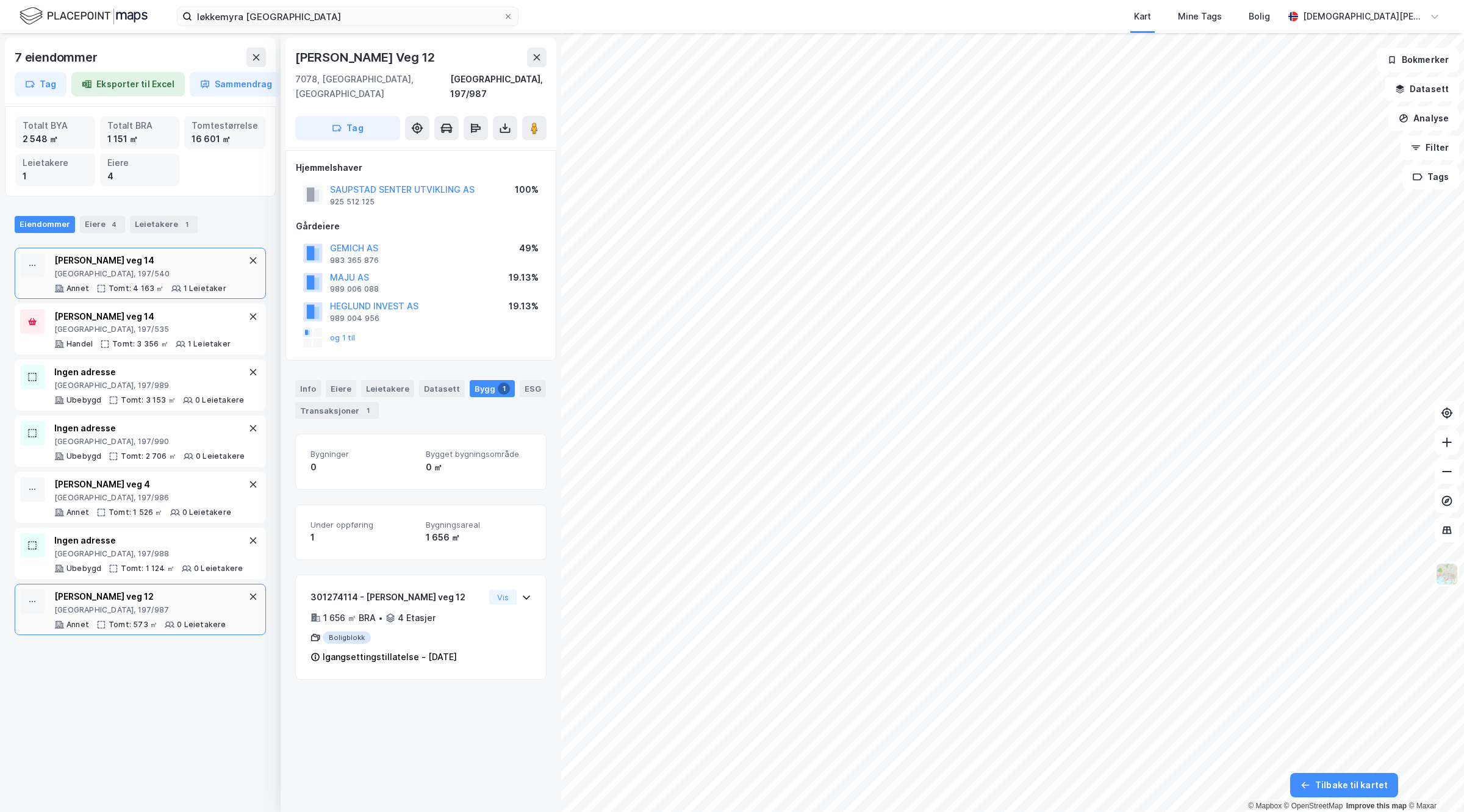
click at [135, 282] on div "Reier Søbstads veg 14 [GEOGRAPHIC_DATA], 197/540 Annet Tomt: 4 163 ㎡ 1 Leietaker" at bounding box center [140, 273] width 172 height 40
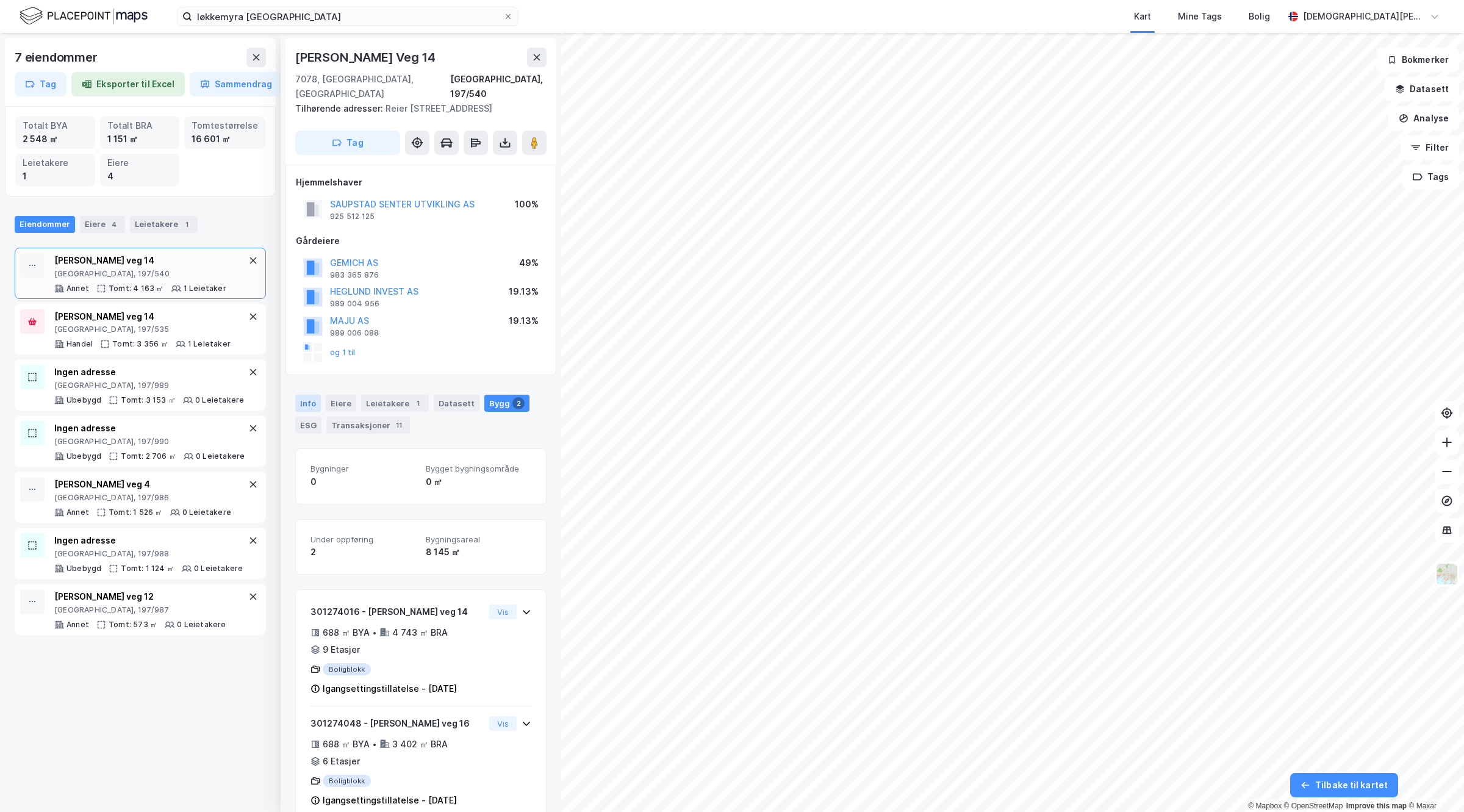
click at [307, 406] on div "Info" at bounding box center [308, 403] width 25 height 17
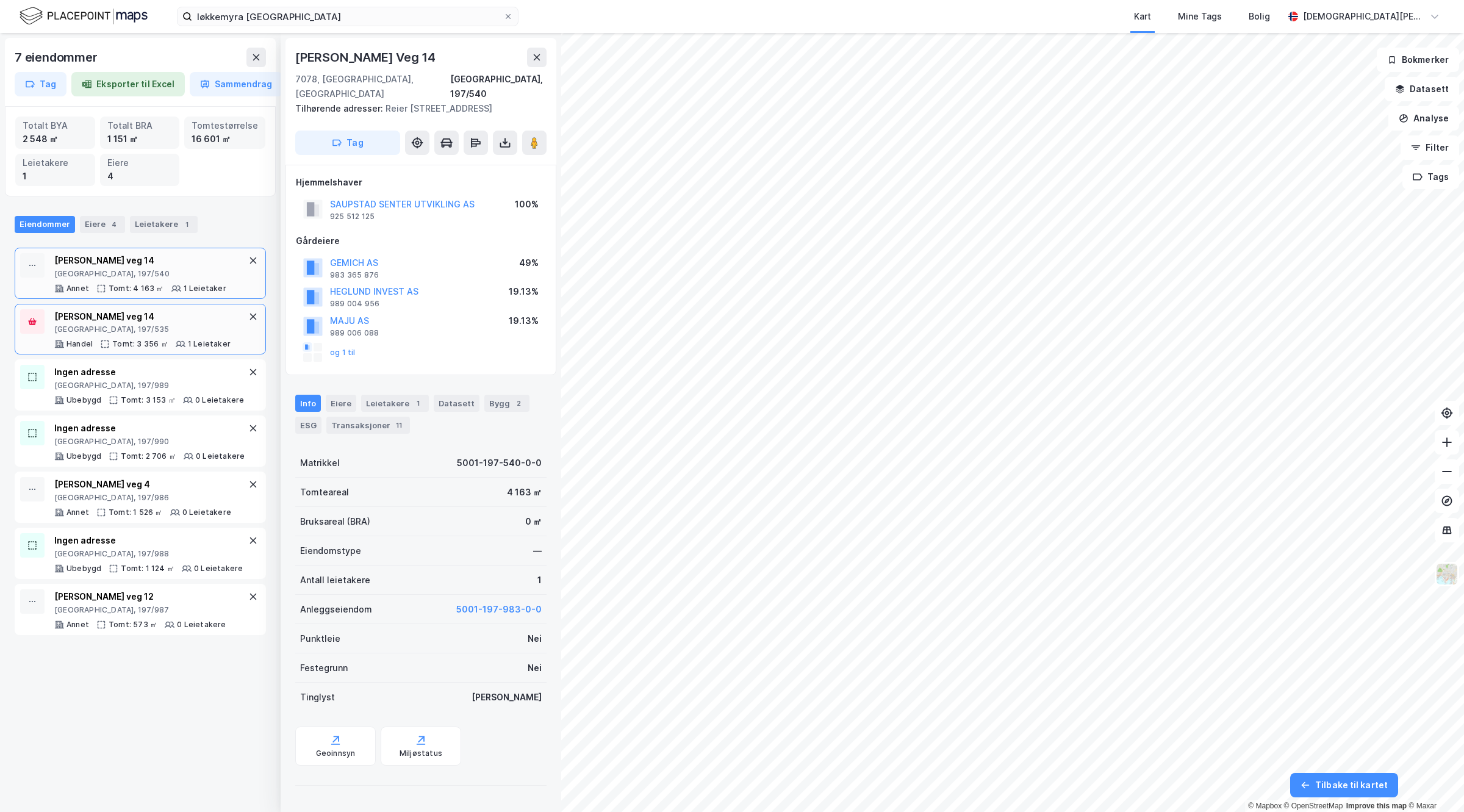
click at [118, 330] on div "[GEOGRAPHIC_DATA], 197/535" at bounding box center [142, 329] width 177 height 10
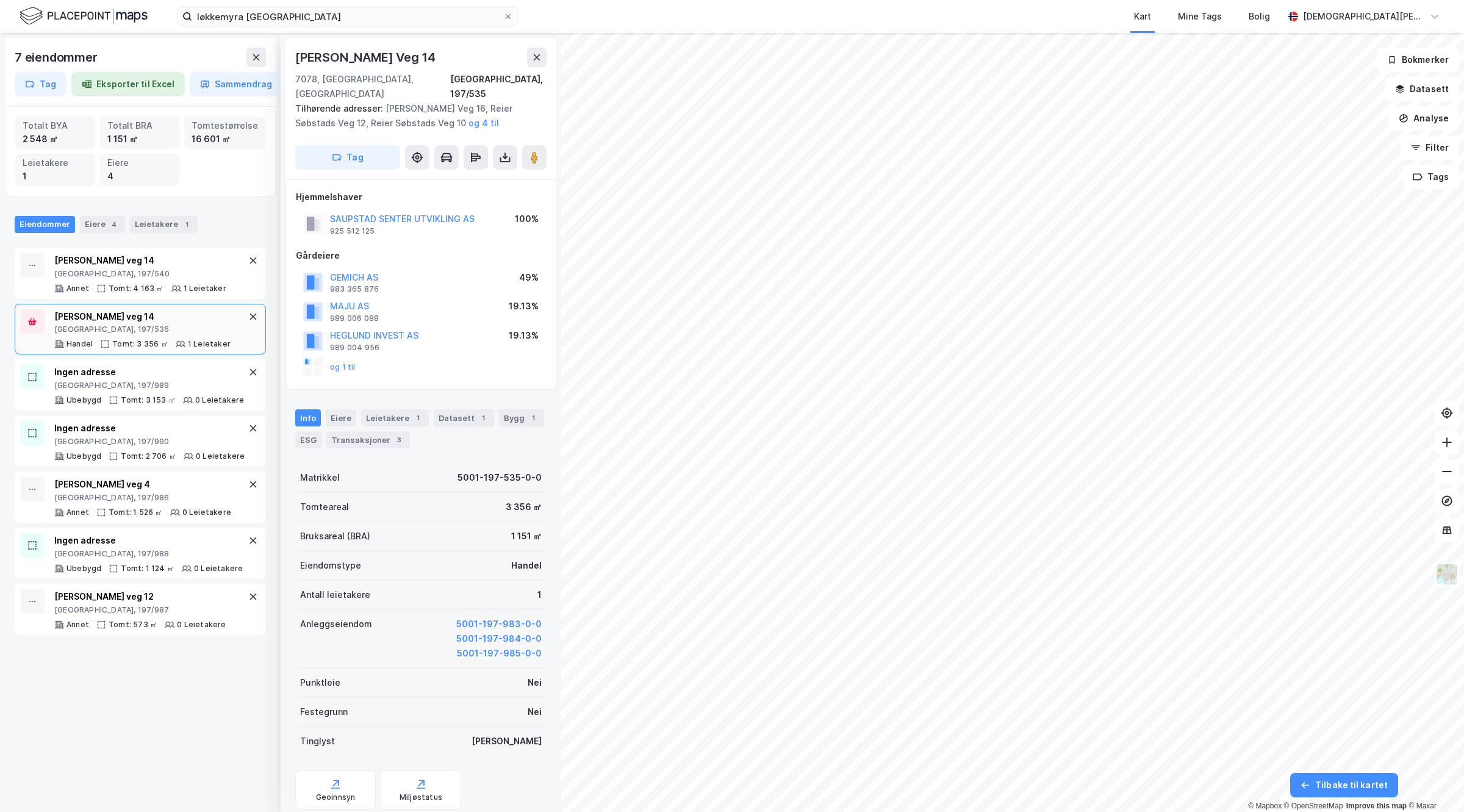
scroll to position [1, 0]
click at [516, 409] on div "Bygg 1" at bounding box center [521, 417] width 45 height 17
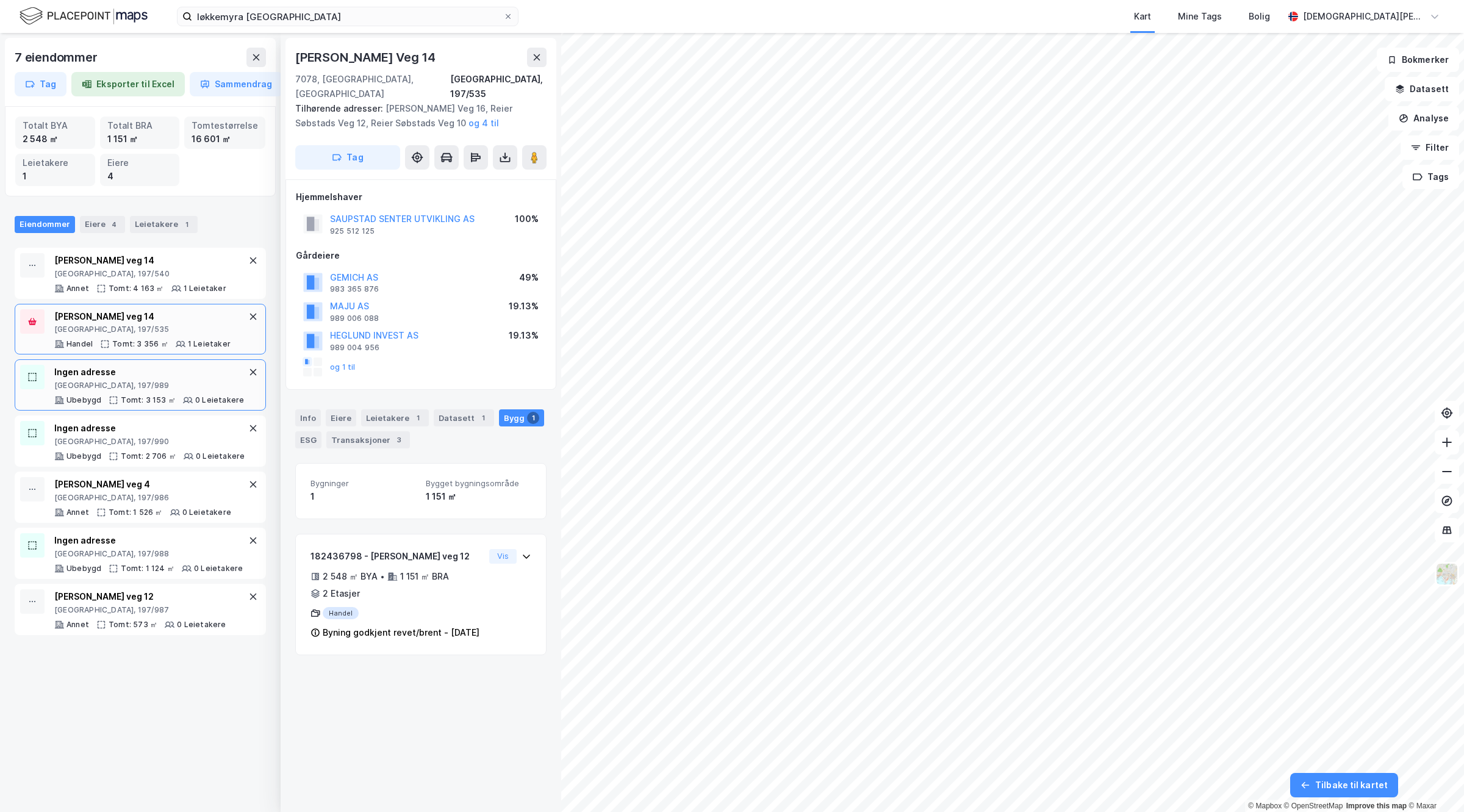
click at [168, 389] on div "[GEOGRAPHIC_DATA], 197/989" at bounding box center [149, 385] width 190 height 10
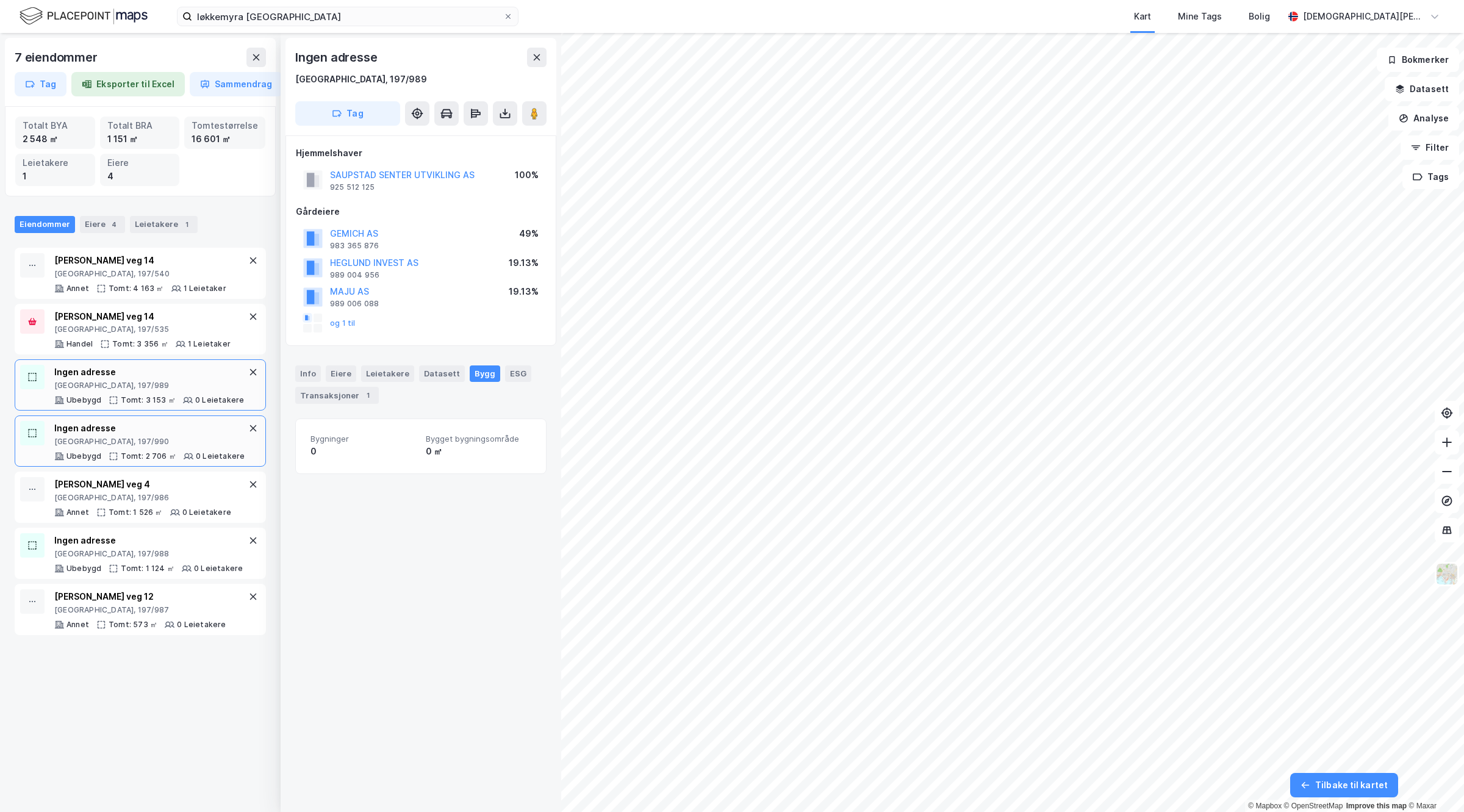
click at [145, 435] on div "Ingen adresse" at bounding box center [149, 428] width 191 height 15
click at [98, 518] on icon at bounding box center [101, 512] width 10 height 10
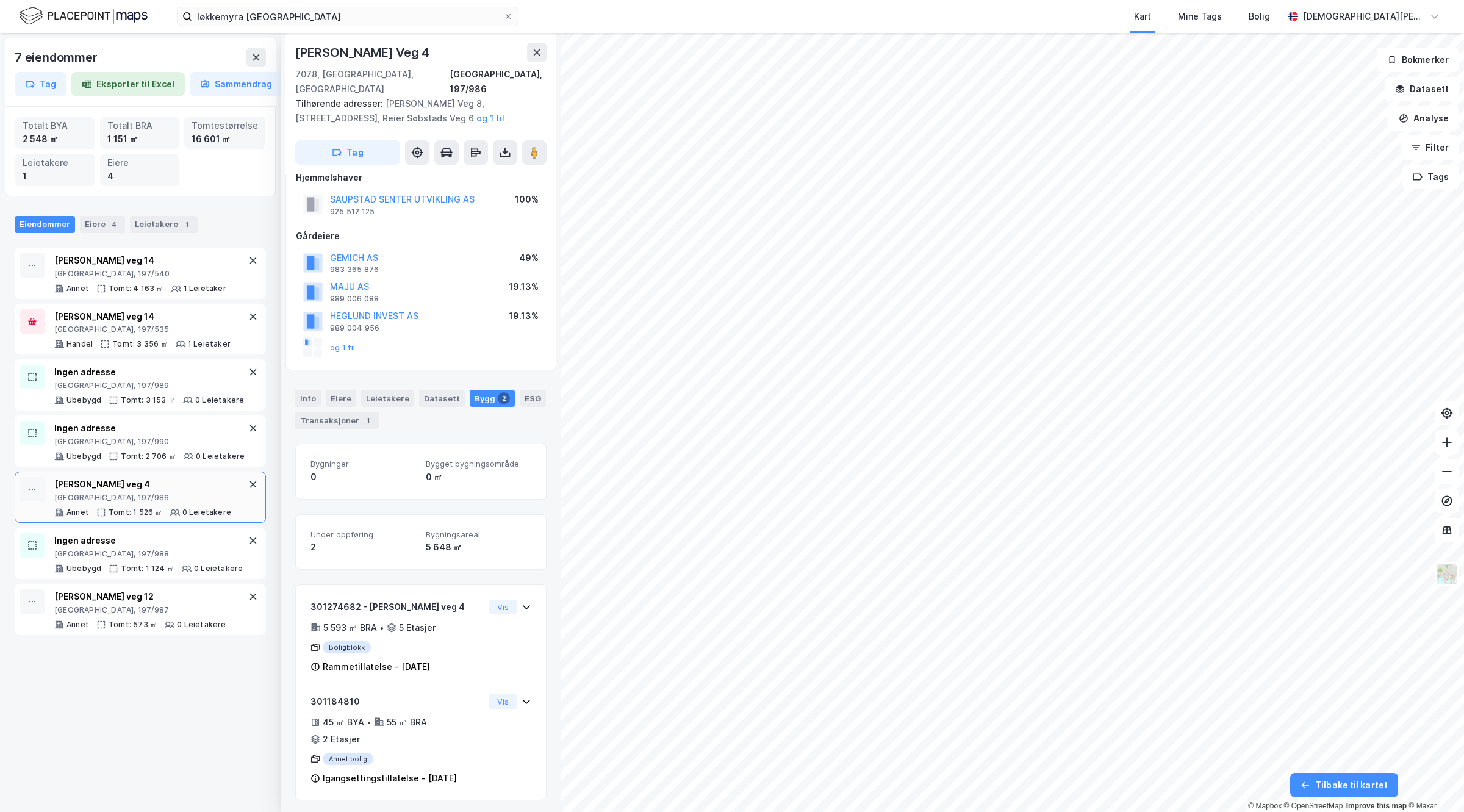
scroll to position [23, 0]
click at [79, 547] on div "Ingen adresse" at bounding box center [149, 540] width 189 height 15
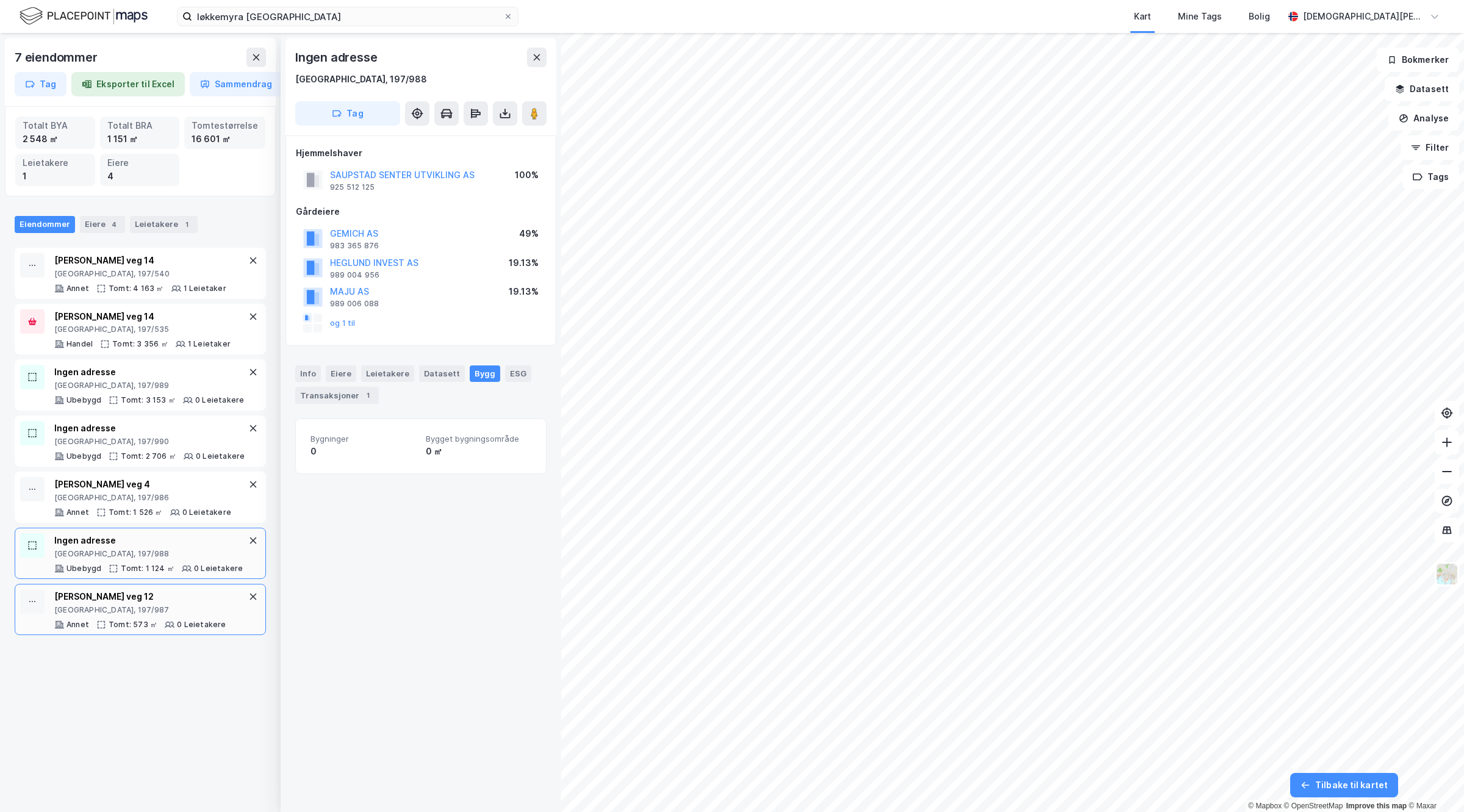
click at [76, 604] on div "[PERSON_NAME] veg 12" at bounding box center [140, 597] width 172 height 15
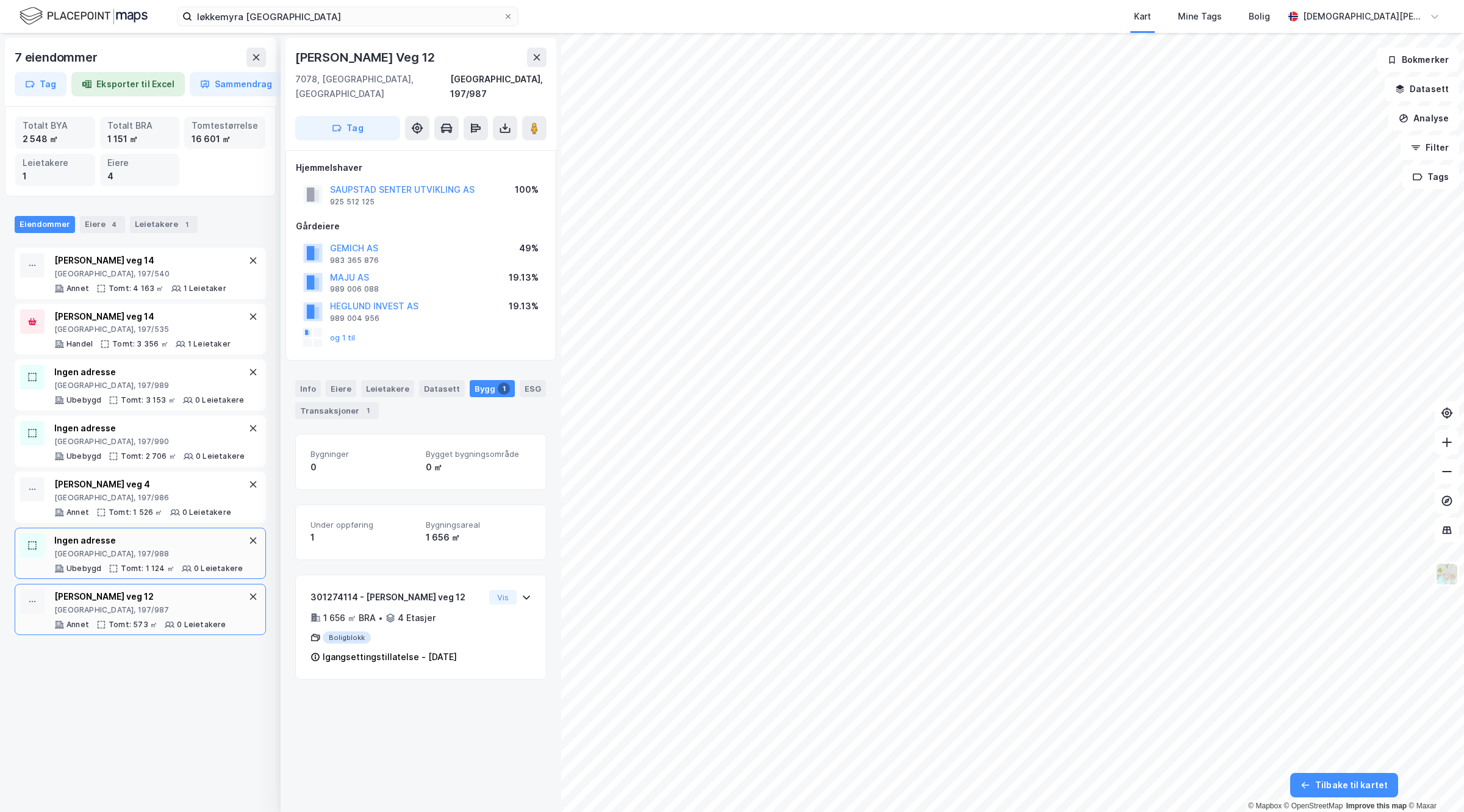
drag, startPoint x: 163, startPoint y: 586, endPoint x: 160, endPoint y: 578, distance: 8.5
click at [163, 559] on div "[GEOGRAPHIC_DATA], 197/988" at bounding box center [149, 553] width 189 height 10
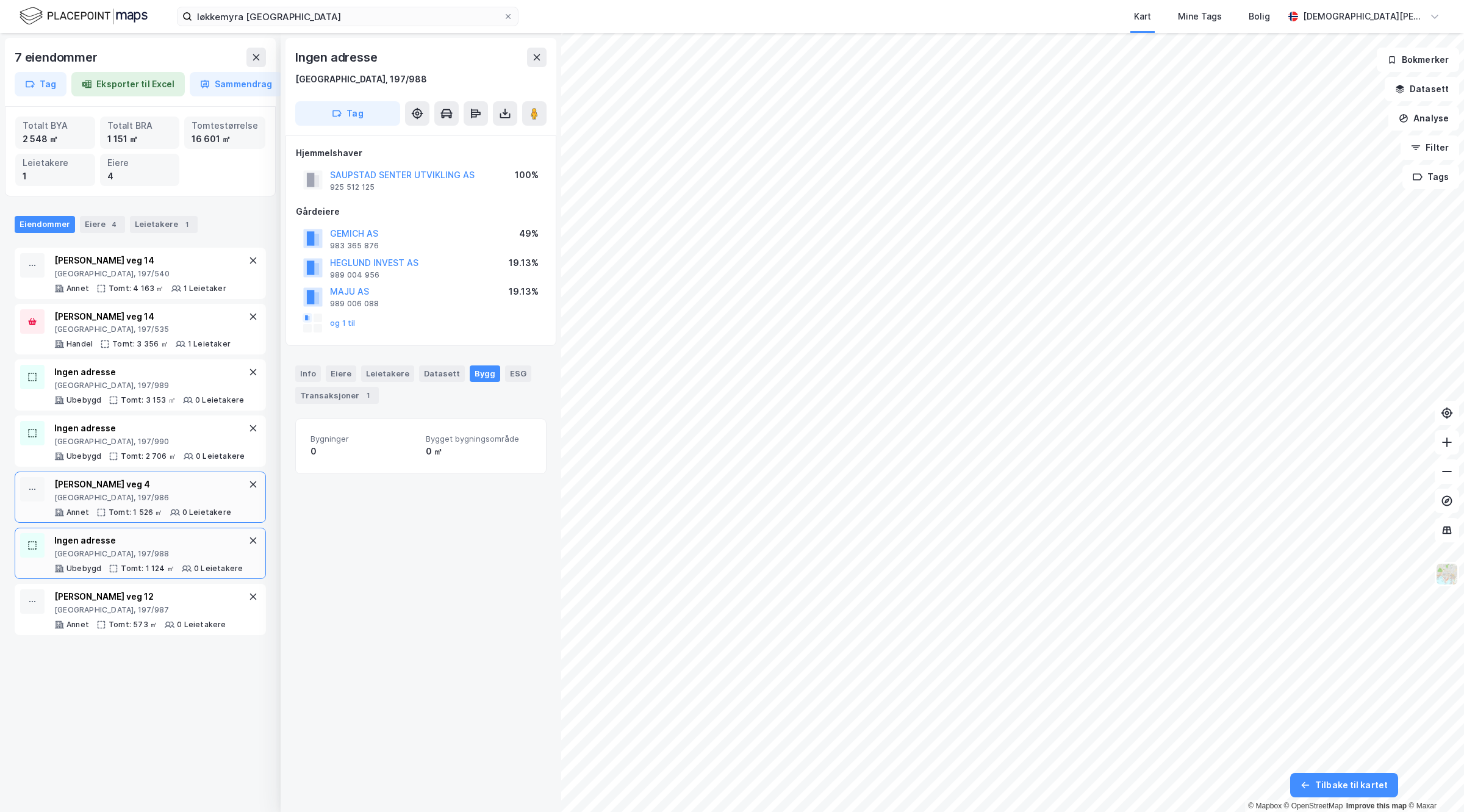
click at [163, 503] on div "[GEOGRAPHIC_DATA], 197/986" at bounding box center [143, 497] width 177 height 10
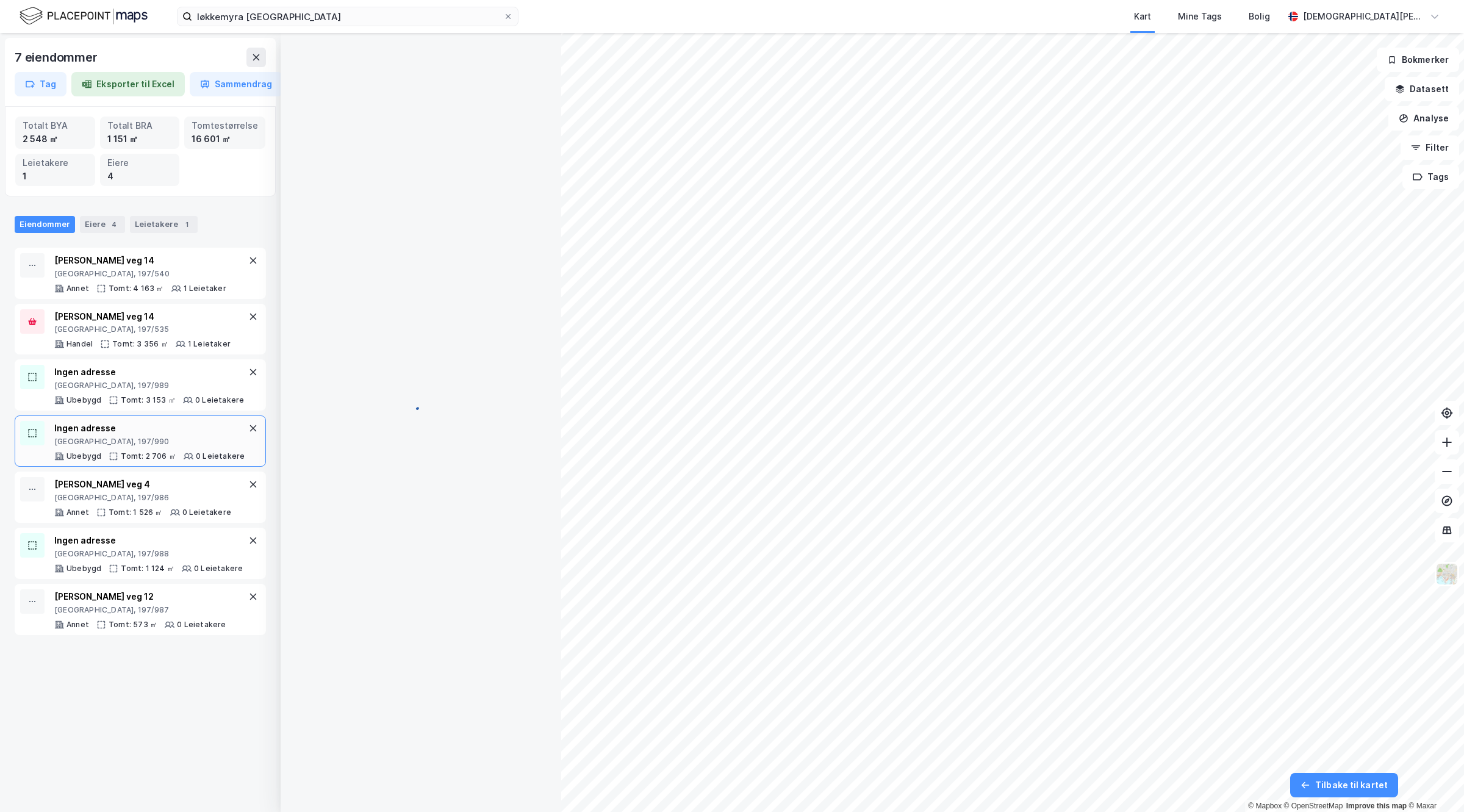
scroll to position [23, 0]
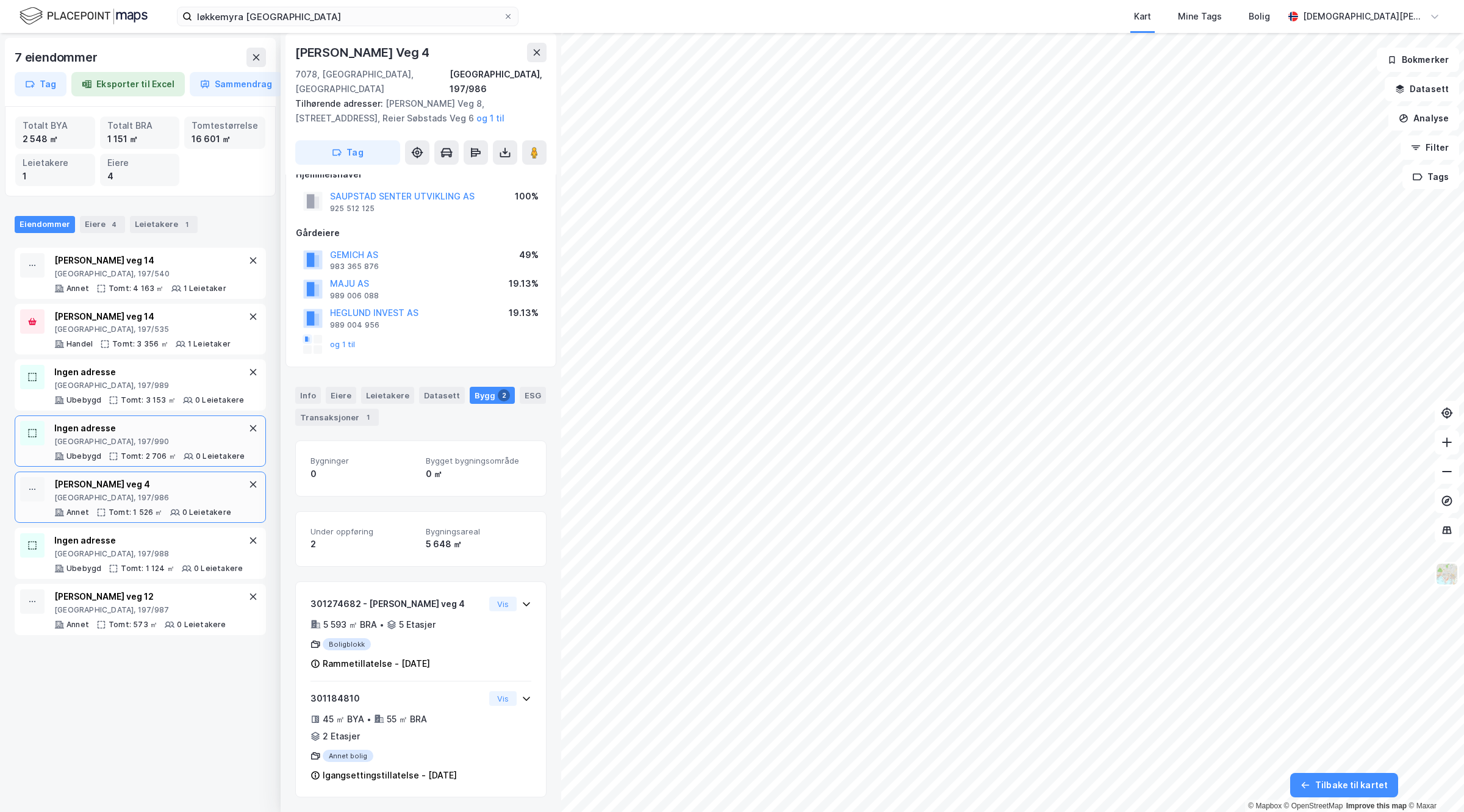
click at [199, 461] on div "Ubebygd Tomt: 2 706 ㎡ 0 Leietakere" at bounding box center [149, 456] width 191 height 10
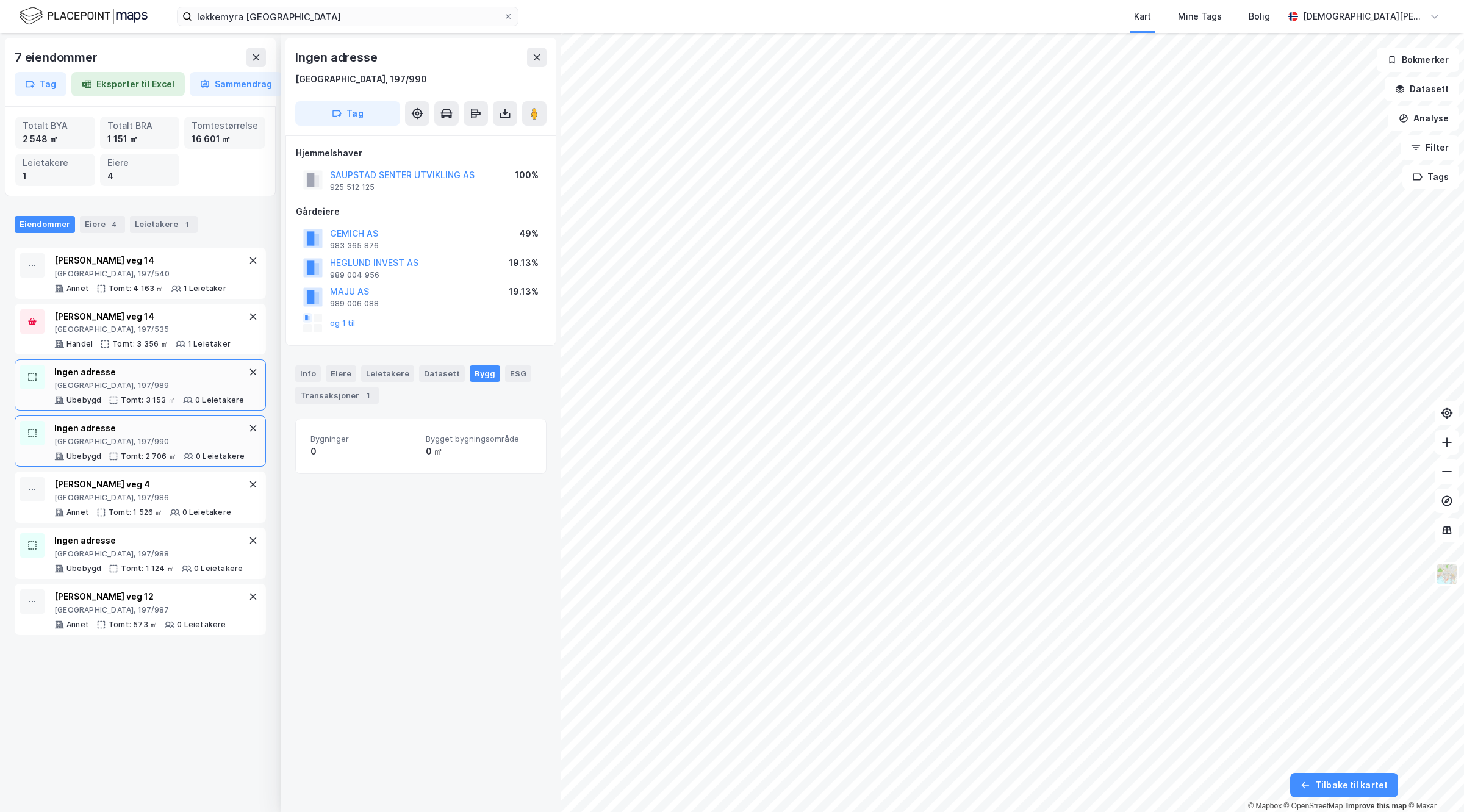
click at [135, 391] on div "[GEOGRAPHIC_DATA], 197/989" at bounding box center [149, 385] width 190 height 10
click at [139, 334] on div "[GEOGRAPHIC_DATA], 197/535" at bounding box center [142, 329] width 177 height 10
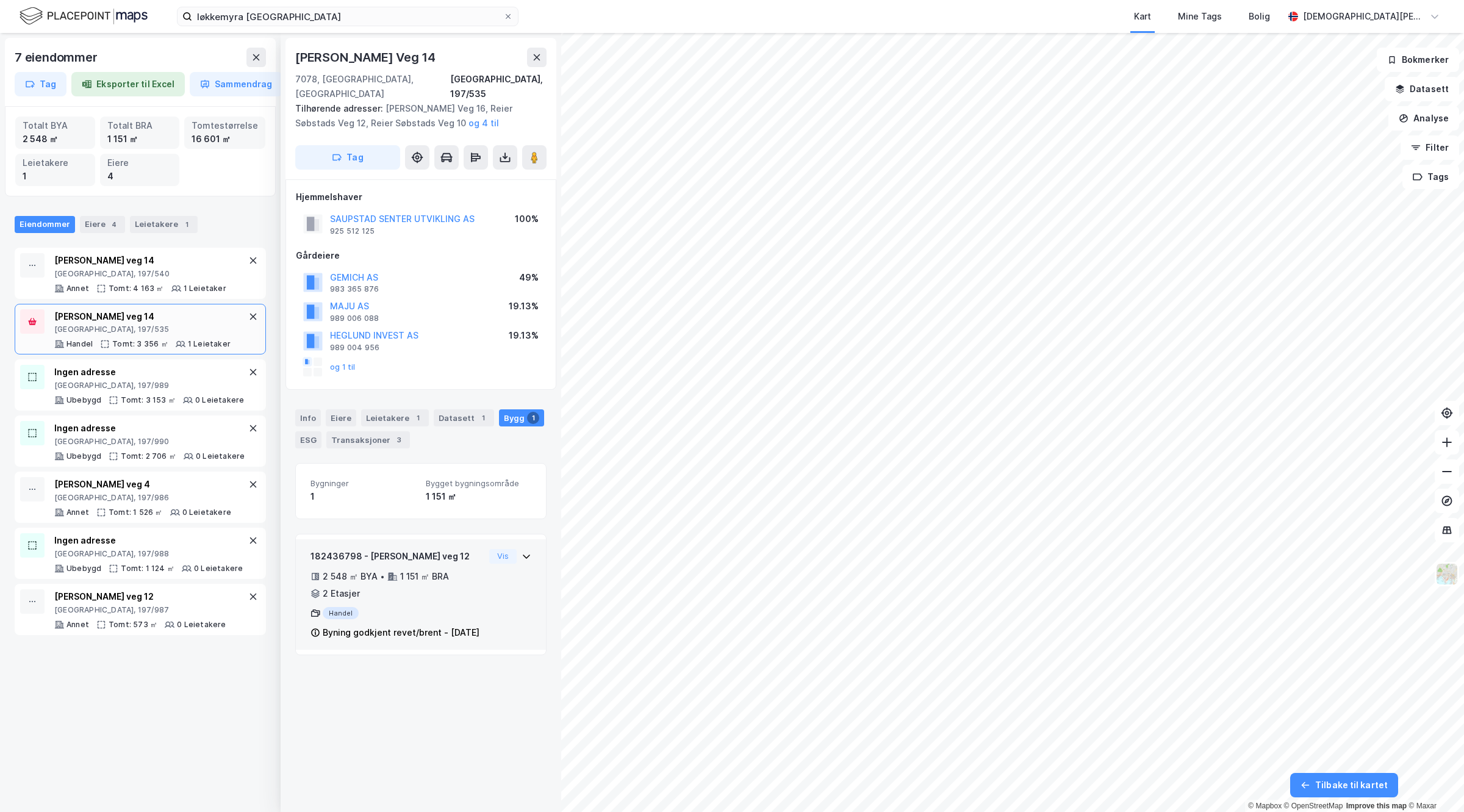
click at [495, 595] on div "182436798 - Reier Søbstads veg 12 2 548 ㎡ BYA • 1 151 ㎡ BRA • 2 Etasjer Handel …" at bounding box center [421, 599] width 221 height 101
